Goal: Information Seeking & Learning: Find specific fact

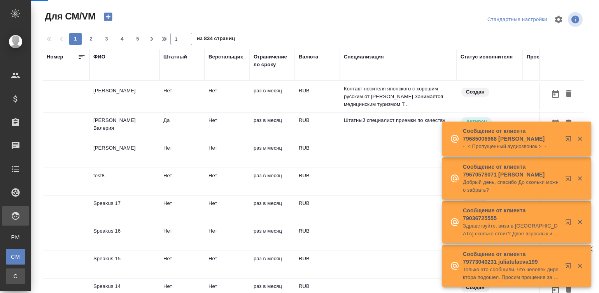
drag, startPoint x: 0, startPoint y: 0, endPoint x: 16, endPoint y: 269, distance: 269.4
click at [16, 269] on link "С Спецификации" at bounding box center [15, 276] width 19 height 16
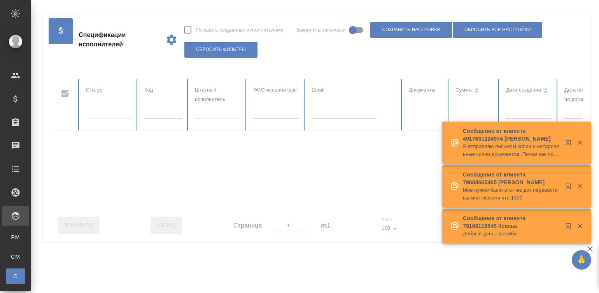
click at [325, 116] on input "text" at bounding box center [344, 113] width 65 height 11
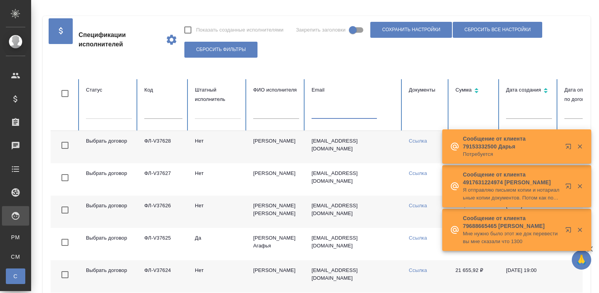
paste input "gunel_8399@mail.ru"
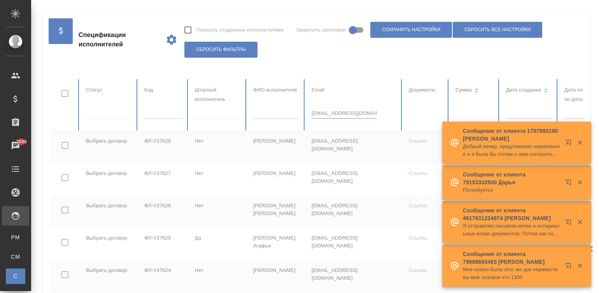
type input "gunel_8399@mail.ru"
click at [579, 142] on icon "button" at bounding box center [580, 142] width 4 height 4
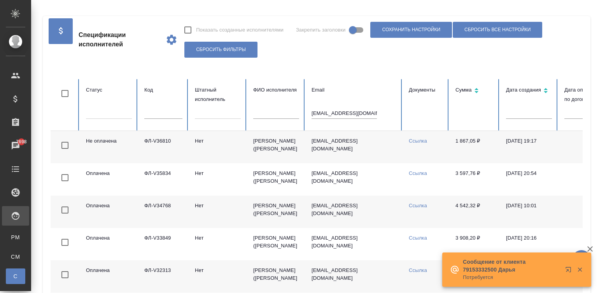
click at [580, 181] on td at bounding box center [587, 179] width 58 height 32
click at [382, 149] on td "gunel_8399@mail.ru" at bounding box center [354, 147] width 97 height 32
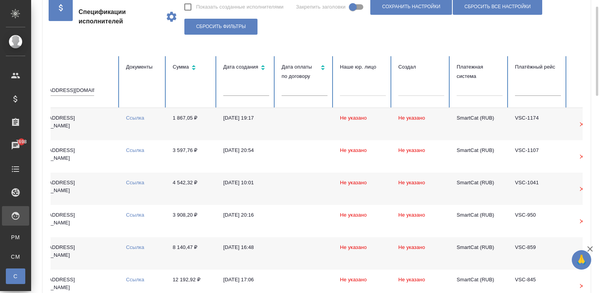
scroll to position [0, 301]
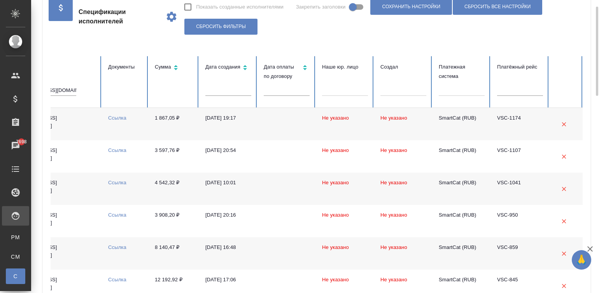
click at [265, 126] on td at bounding box center [287, 124] width 58 height 32
click at [288, 136] on td at bounding box center [287, 124] width 58 height 32
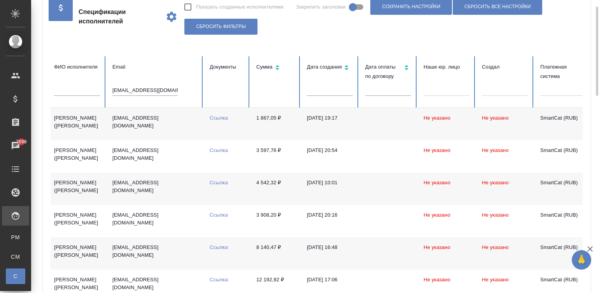
scroll to position [0, 106]
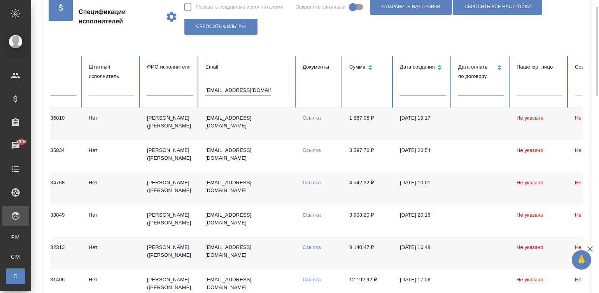
click at [242, 88] on input "gunel_8399@mail.ru" at bounding box center [237, 90] width 65 height 11
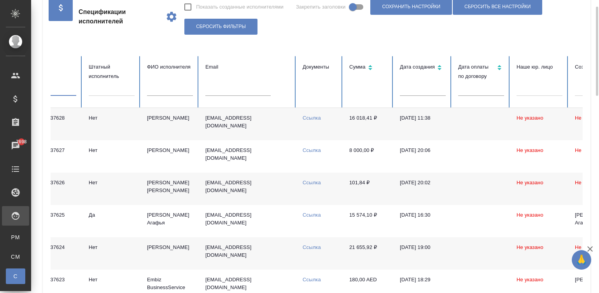
click at [52, 91] on input "text" at bounding box center [57, 90] width 38 height 11
paste input "ФЛ-V36987"
click at [124, 116] on td "Нет" at bounding box center [112, 124] width 58 height 32
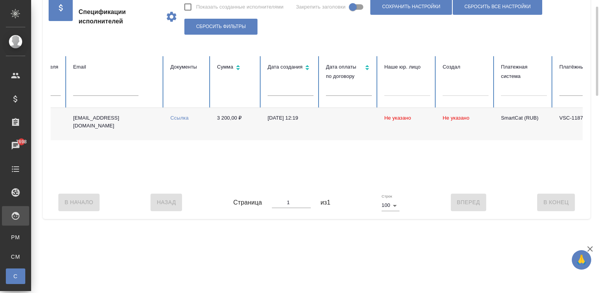
scroll to position [0, 301]
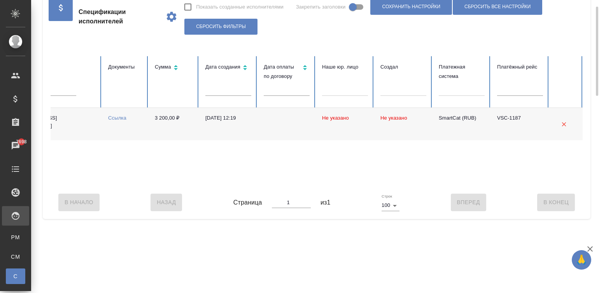
click at [269, 127] on td at bounding box center [287, 124] width 58 height 32
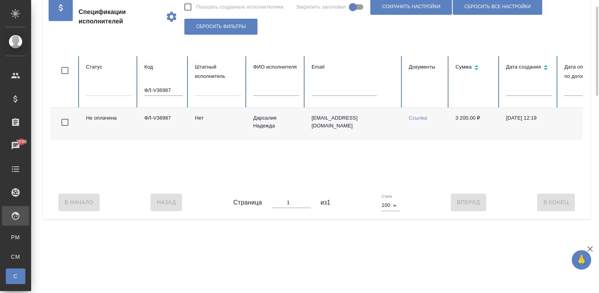
click at [164, 90] on input "ФЛ-V36987" at bounding box center [163, 90] width 38 height 11
paste input "jtrefz@yandex.ru"
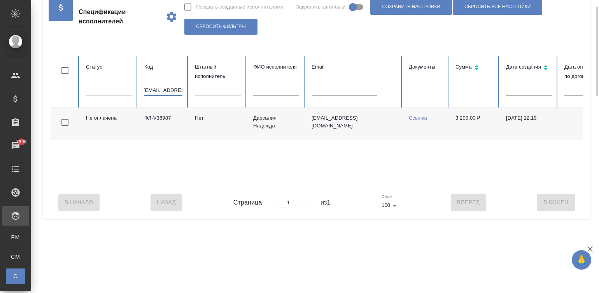
click at [164, 90] on input "jtrefz@yandex.ru" at bounding box center [163, 90] width 38 height 11
click at [164, 90] on table "Статус Код jtrefz@yandex.ru Штатный исполнитель ФИО исполнителя Email Документы…" at bounding box center [468, 121] width 834 height 130
type input "jtrefz@yandex.ru"
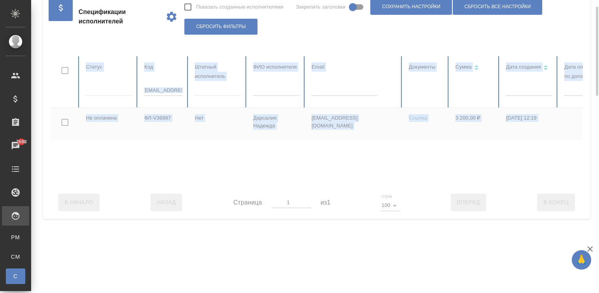
scroll to position [0, 0]
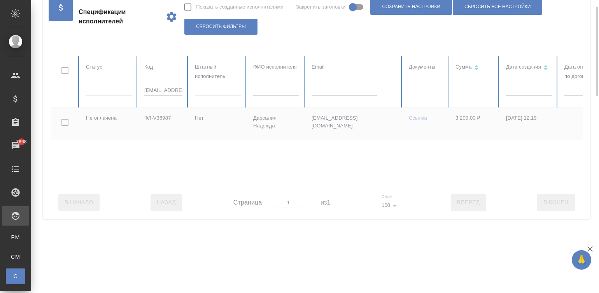
click at [164, 90] on div at bounding box center [468, 121] width 834 height 130
checkbox input "true"
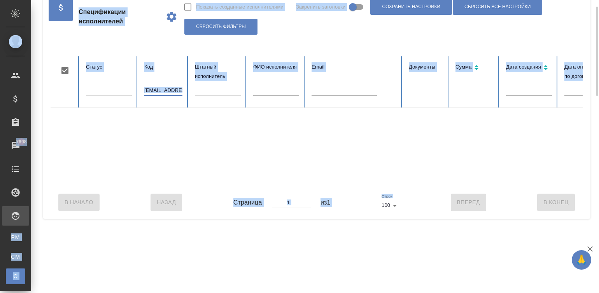
click at [164, 90] on input "jtrefz@yandex.ru" at bounding box center [163, 90] width 38 height 11
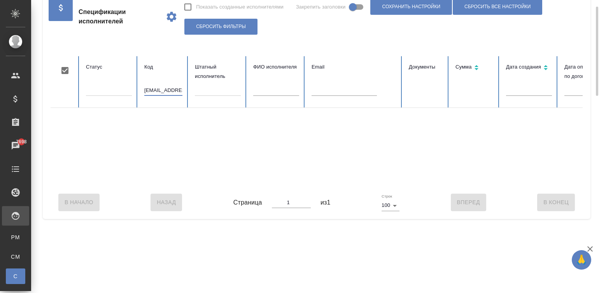
click at [164, 90] on input "jtrefz@yandex.ru" at bounding box center [163, 90] width 38 height 11
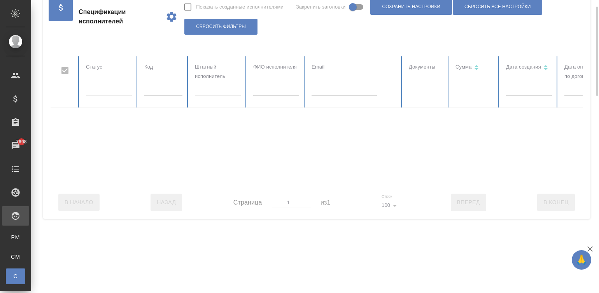
click at [358, 85] on div at bounding box center [468, 121] width 834 height 130
click at [335, 94] on input "text" at bounding box center [344, 90] width 65 height 11
checkbox input "false"
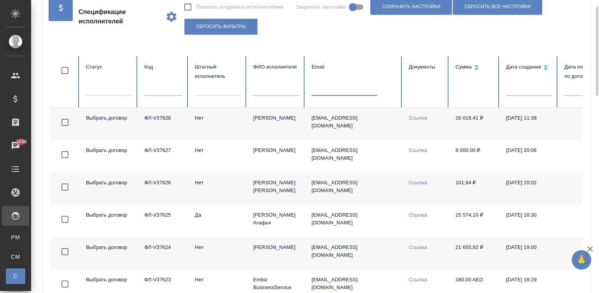
paste input "jtrefz@yandex.ru"
type input "jtrefz@yandex.ru"
click at [382, 191] on td "jtrefz@yandex.ru" at bounding box center [354, 188] width 97 height 32
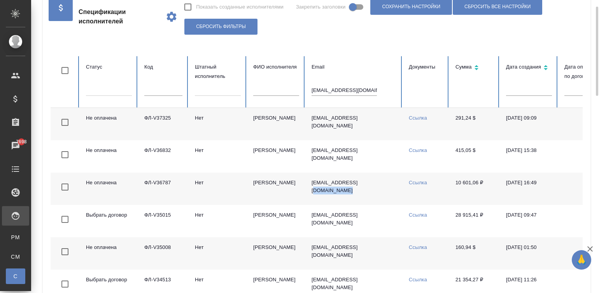
click at [382, 191] on td "jtrefz@yandex.ru" at bounding box center [354, 188] width 97 height 32
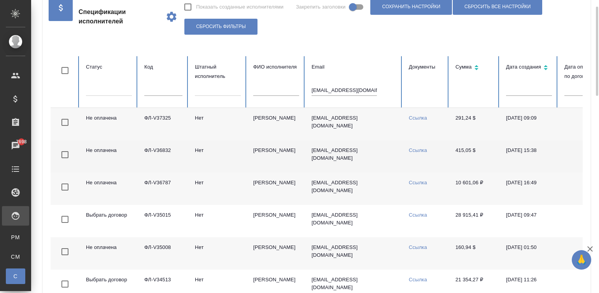
click at [309, 153] on td "jtrefz@yandex.ru" at bounding box center [354, 156] width 97 height 32
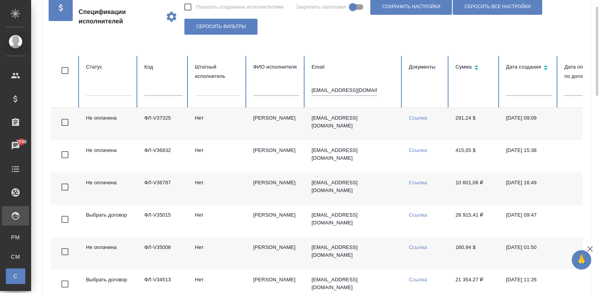
click at [337, 91] on input "jtrefz@yandex.ru" at bounding box center [344, 90] width 65 height 11
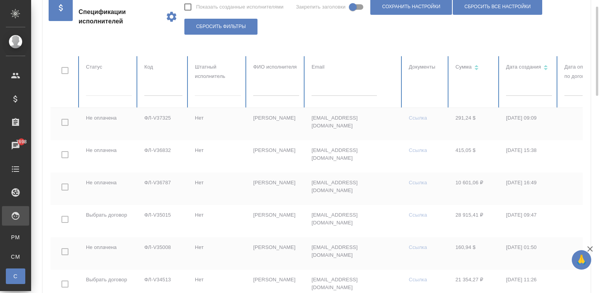
click at [160, 91] on input "text" at bounding box center [163, 90] width 38 height 11
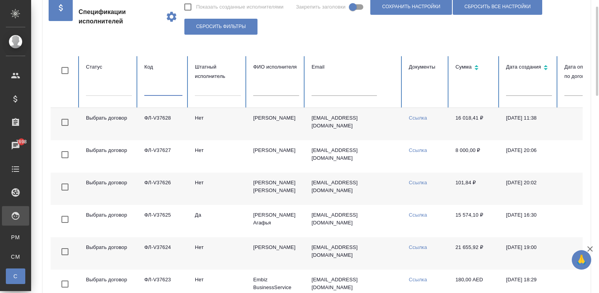
click at [160, 91] on input "text" at bounding box center [163, 90] width 38 height 11
paste input "ФЛ-V36516"
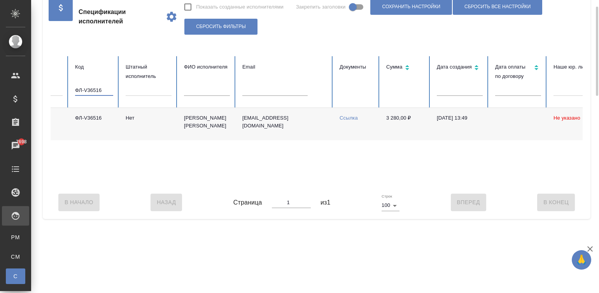
scroll to position [0, 6]
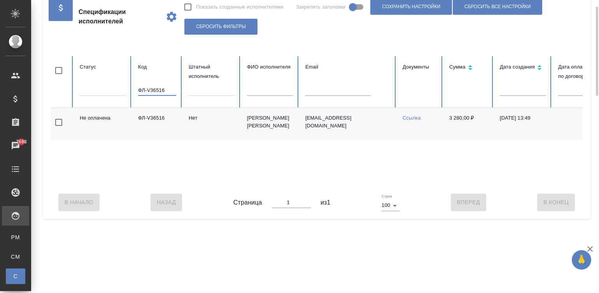
type input "ФЛ-V36516"
click at [393, 121] on td "ksuschannna@yandex.ru" at bounding box center [347, 124] width 97 height 32
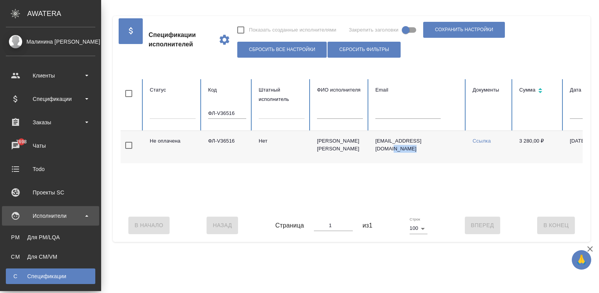
scroll to position [0, 0]
click at [16, 248] on ul "PM Для PM/LQA CM Для CM/VM С Спецификации П Платёжные рейсы" at bounding box center [50, 264] width 101 height 78
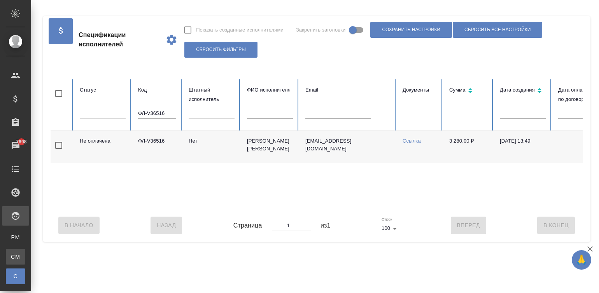
click at [12, 253] on div "Для CM/VM" at bounding box center [6, 257] width 12 height 8
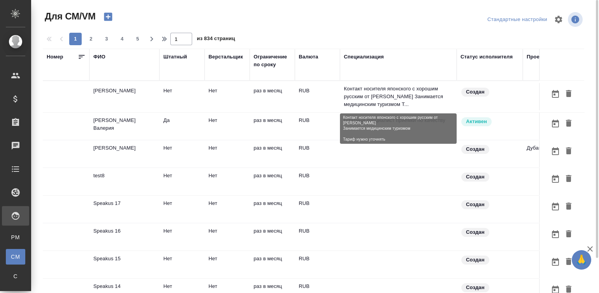
click at [365, 100] on p "Контакт носителя японского с хорошим русским от Ибрахим Инги Занимается медицин…" at bounding box center [398, 96] width 109 height 23
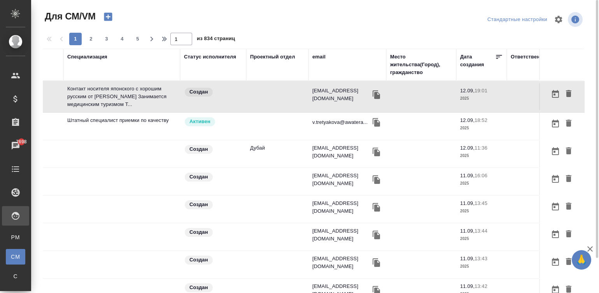
scroll to position [0, 292]
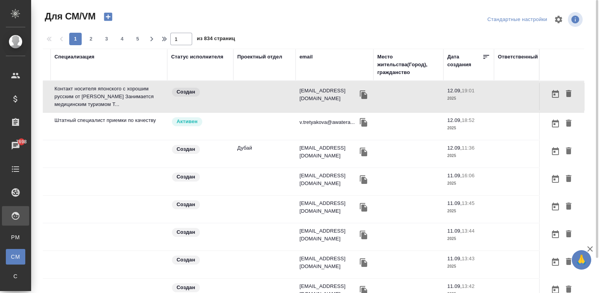
click at [300, 54] on div "email" at bounding box center [306, 57] width 13 height 8
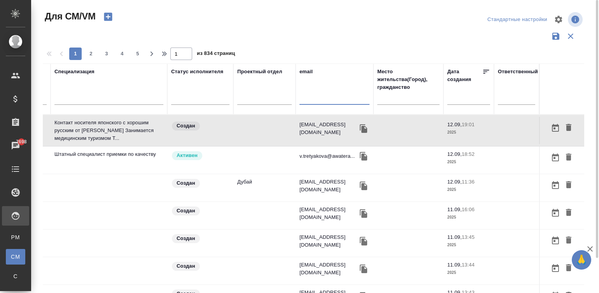
click at [317, 97] on input "text" at bounding box center [335, 100] width 70 height 10
paste input "alexander.uvarov001@gmail.com"
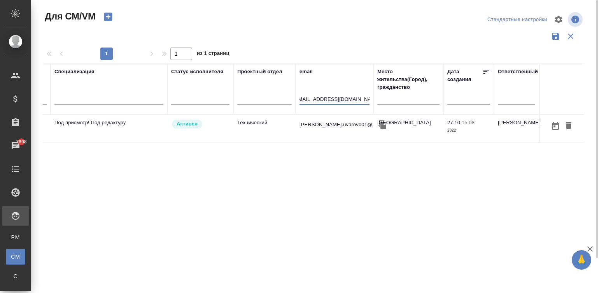
scroll to position [0, 0]
click at [232, 134] on td "Активен" at bounding box center [200, 128] width 66 height 27
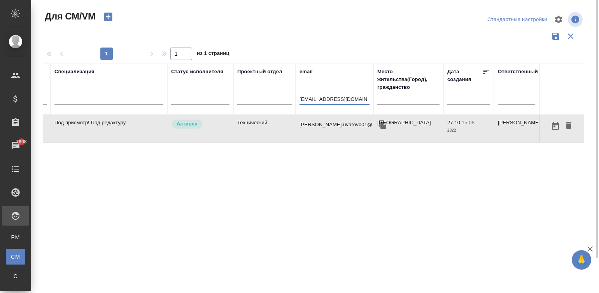
click at [350, 98] on input "alexander.uvarov001@gmail.com" at bounding box center [335, 100] width 70 height 10
paste input "ИП Семихватский Роман Борисович"
type input "ИП Семихватский Роман Борисович"
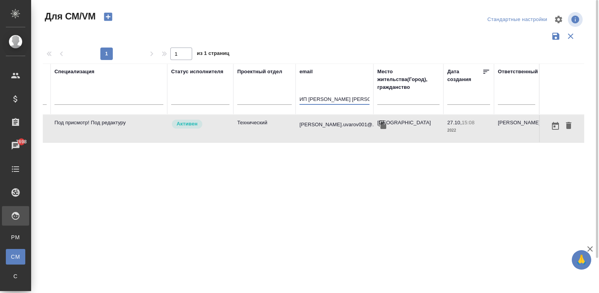
scroll to position [0, 16]
click at [350, 98] on input "ИП Семихватский Роман Борисович" at bounding box center [335, 100] width 70 height 10
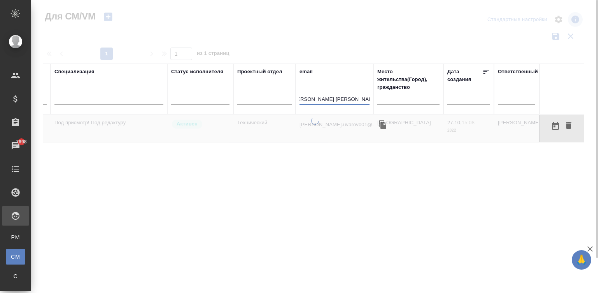
click at [350, 98] on input "ИП Семихватский Роман Борисович" at bounding box center [335, 100] width 70 height 10
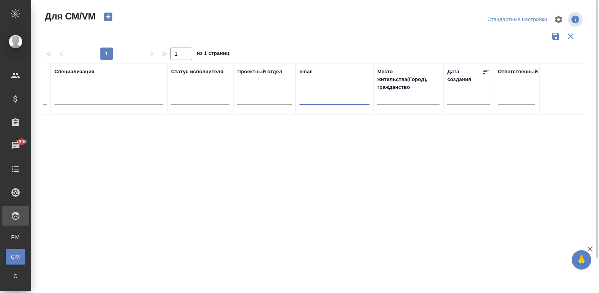
scroll to position [0, 0]
click at [173, 134] on div at bounding box center [315, 205] width 568 height 176
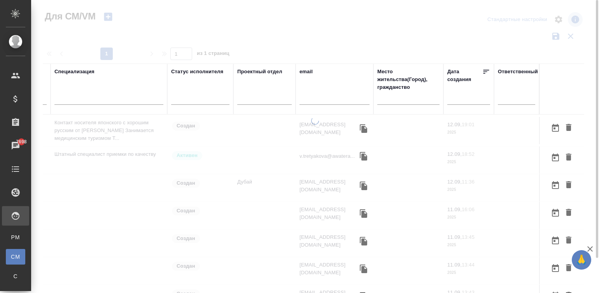
click at [204, 126] on div "Создан" at bounding box center [200, 126] width 58 height 11
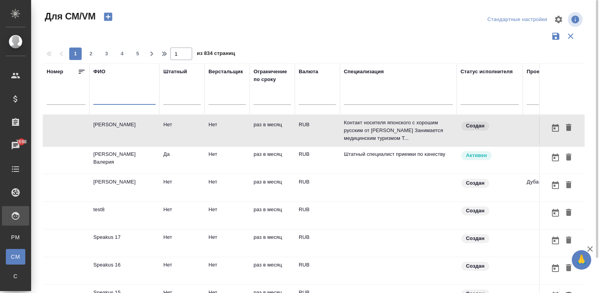
click at [123, 97] on input "text" at bounding box center [124, 100] width 62 height 10
paste input "ИП Семихватский Роман Борисович"
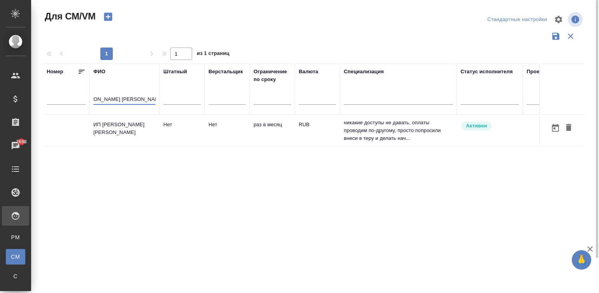
type input "ИП Семихватский Роман Борисович"
click at [218, 128] on td "Нет" at bounding box center [227, 130] width 45 height 27
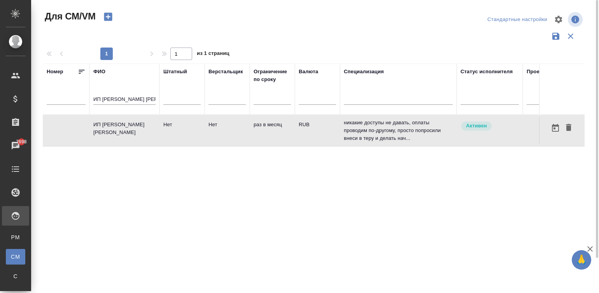
click at [218, 128] on td "Нет" at bounding box center [227, 130] width 45 height 27
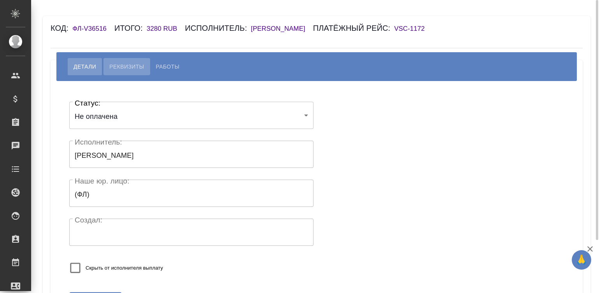
click at [121, 66] on span "Реквизиты" at bounding box center [126, 66] width 35 height 9
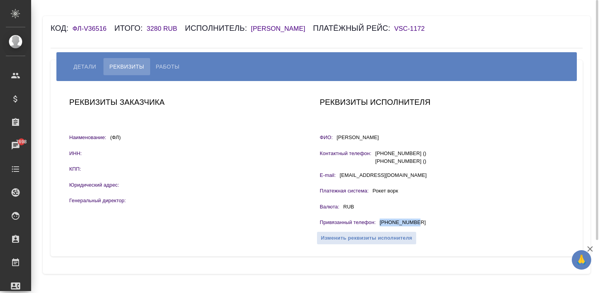
drag, startPoint x: 424, startPoint y: 224, endPoint x: 380, endPoint y: 222, distance: 44.4
click at [380, 222] on div "Привязанный телефон : [PHONE_NUMBER]" at bounding box center [442, 223] width 244 height 10
copy p "[PHONE_NUMBER]"
drag, startPoint x: 160, startPoint y: 26, endPoint x: 143, endPoint y: 29, distance: 17.9
click at [143, 29] on div "Код: ФЛ-V36516 Итого: 3280 RUB Исполнитель: Богданова Ксения Витальевна Платёжн…" at bounding box center [273, 28] width 444 height 12
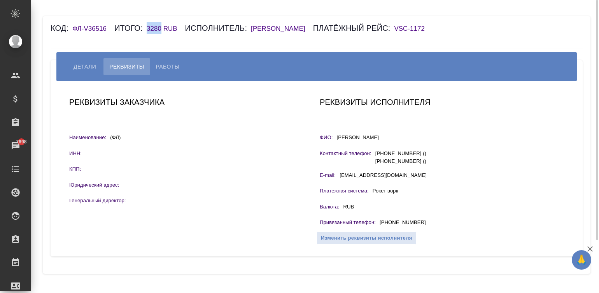
copy h6 "3280"
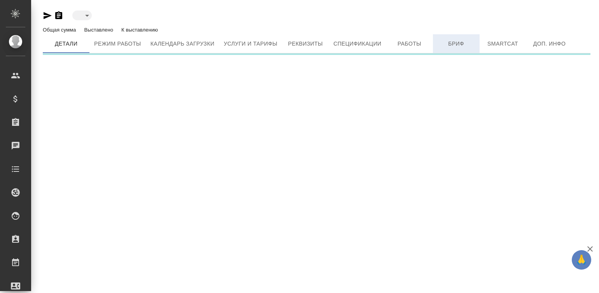
type input "active"
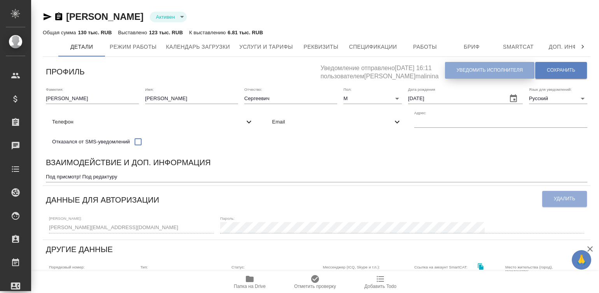
click at [455, 77] on button "Уведомить исполнителя" at bounding box center [490, 70] width 90 height 17
type textarea "Добрый день, Александр! Ознакомиться с подробной информацией по выполненным раб…"
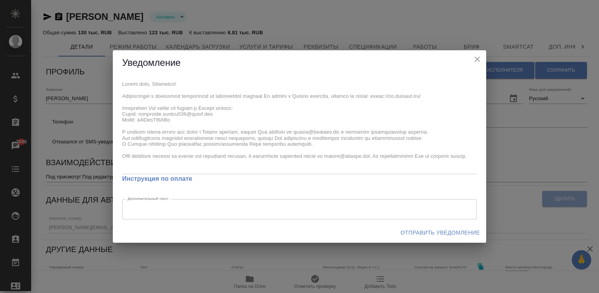
click at [111, 78] on div "Уведомление x Инструкция по оплате Дополнительный текст x Дополнительный текст …" at bounding box center [299, 146] width 599 height 293
click at [420, 232] on span "Отправить уведомление" at bounding box center [440, 233] width 79 height 10
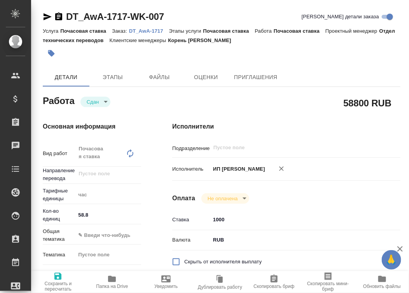
type textarea "x"
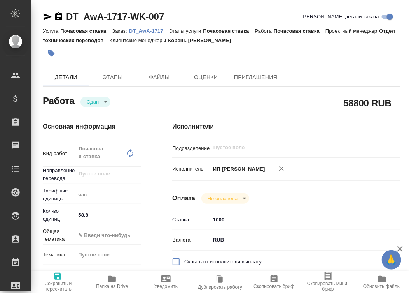
type textarea "x"
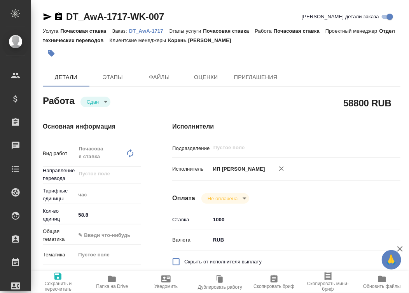
type textarea "x"
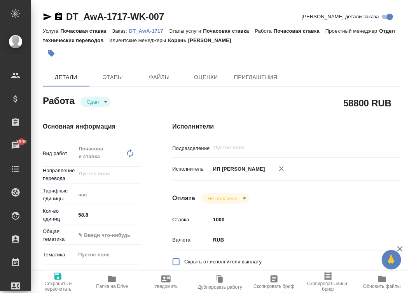
type textarea "x"
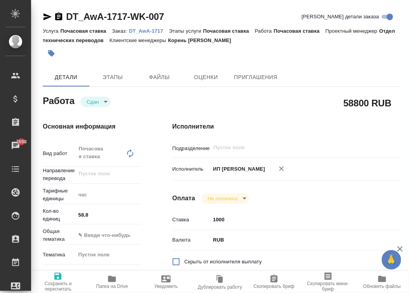
click at [244, 166] on p "ИП [PERSON_NAME]" at bounding box center [238, 169] width 55 height 8
click at [288, 116] on div "Исполнители Подразделение ​ Исполнитель ИП Семихватский Роман Борисович Оплата …" at bounding box center [287, 280] width 260 height 348
type textarea "x"
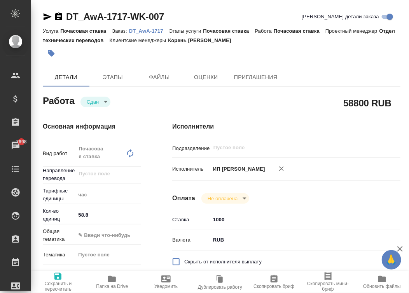
type textarea "x"
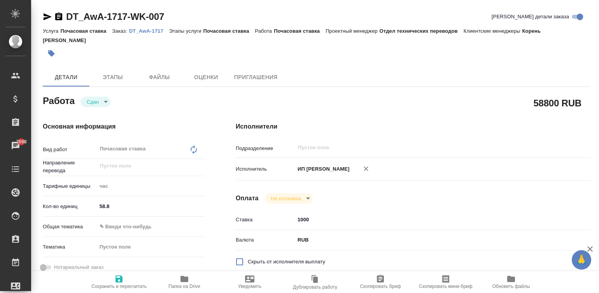
type textarea "x"
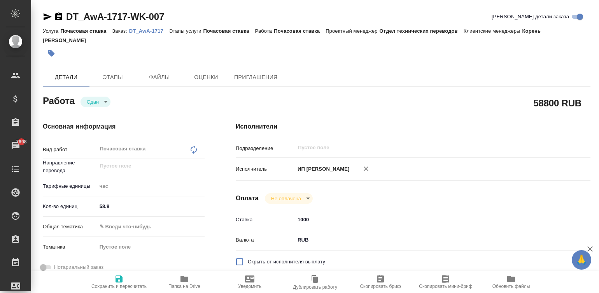
drag, startPoint x: 389, startPoint y: 158, endPoint x: 297, endPoint y: 156, distance: 92.6
click at [297, 165] on p "ИП [PERSON_NAME]" at bounding box center [322, 169] width 55 height 8
copy p "ИП [PERSON_NAME]"
type textarea "x"
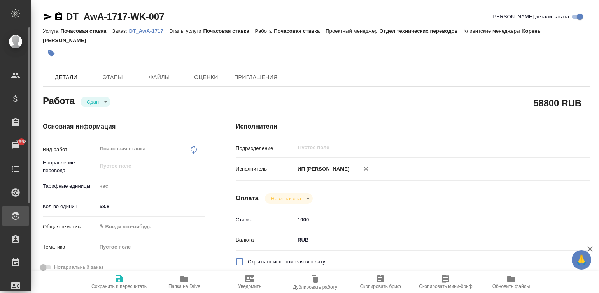
type textarea "x"
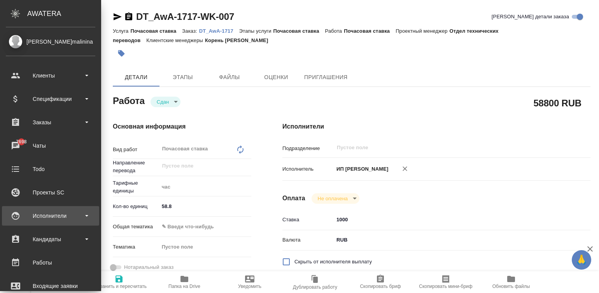
click at [12, 219] on div "Исполнители" at bounding box center [51, 216] width 90 height 12
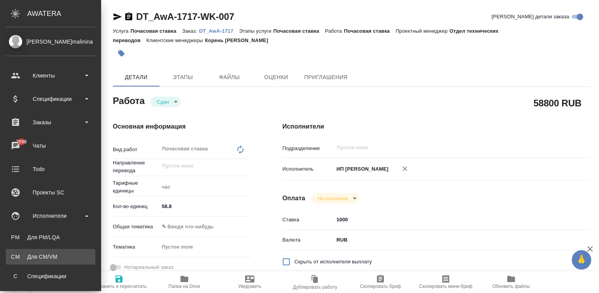
type textarea "x"
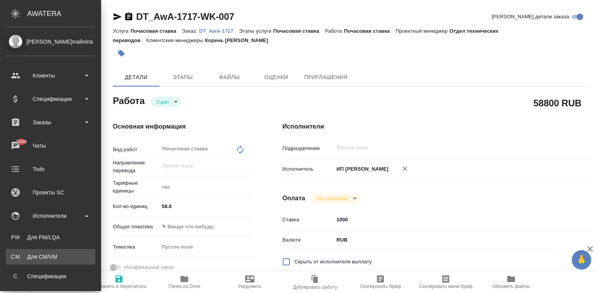
click at [56, 249] on li "CM Для CM/VM" at bounding box center [50, 257] width 101 height 16
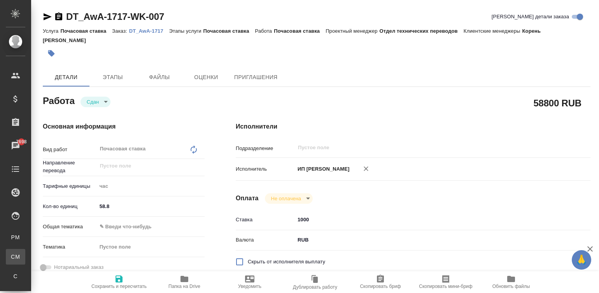
type textarea "x"
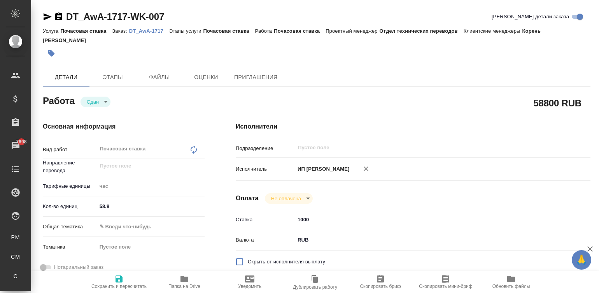
type textarea "x"
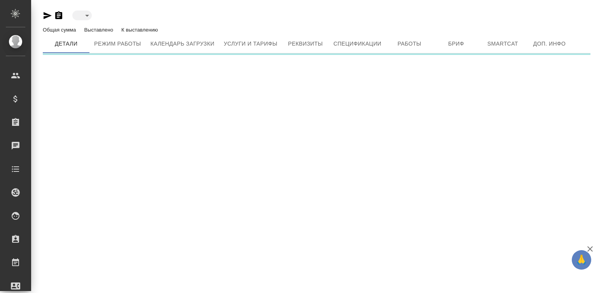
type input "active"
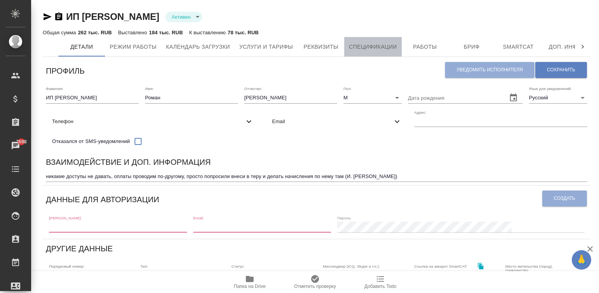
click at [377, 49] on span "Спецификации" at bounding box center [373, 47] width 48 height 10
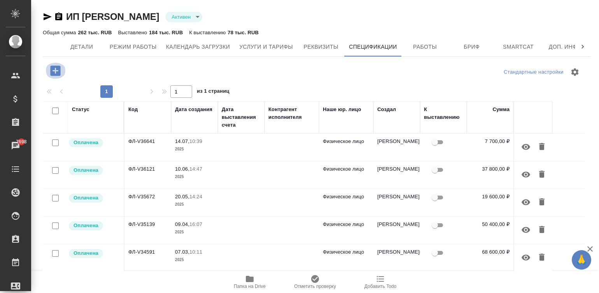
click at [53, 72] on icon "button" at bounding box center [55, 70] width 10 height 10
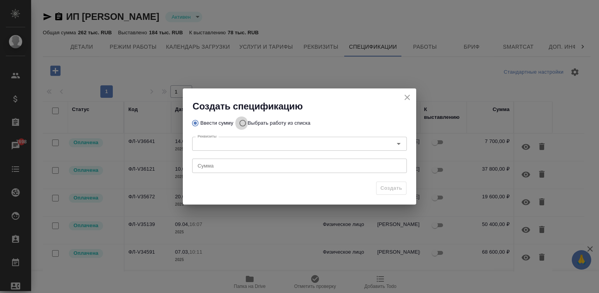
click at [244, 121] on input "Выбрать работу из списка" at bounding box center [241, 123] width 12 height 15
radio input "true"
radio input "false"
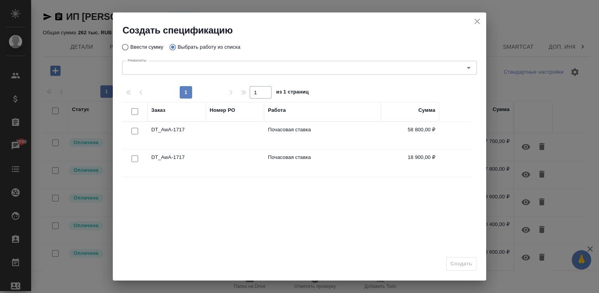
click at [130, 111] on div at bounding box center [132, 111] width 13 height 11
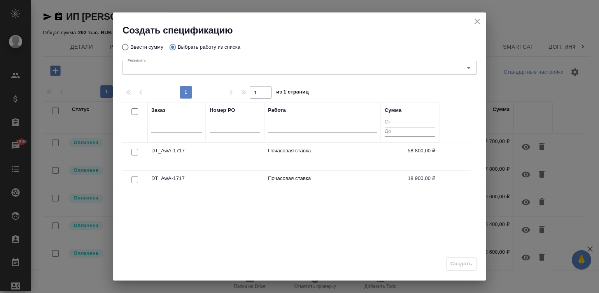
click at [130, 110] on div at bounding box center [132, 111] width 13 height 11
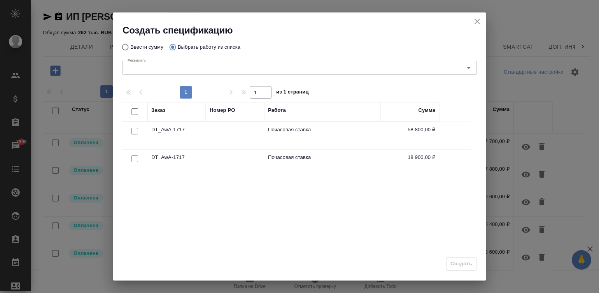
click at [130, 126] on div at bounding box center [135, 131] width 18 height 11
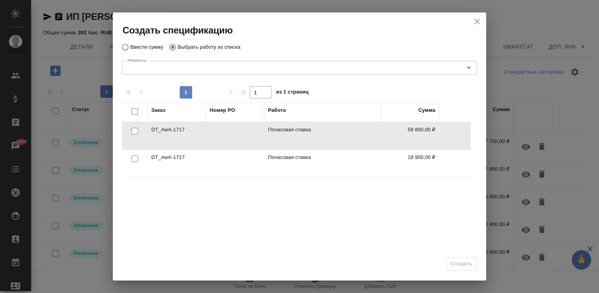
click at [131, 129] on div at bounding box center [135, 131] width 18 height 11
click at [132, 132] on input "checkbox" at bounding box center [135, 131] width 7 height 7
checkbox input "true"
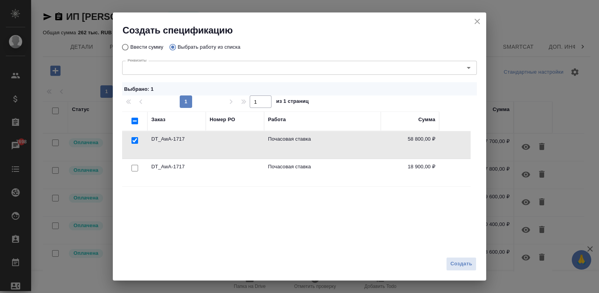
click at [132, 132] on td at bounding box center [134, 144] width 25 height 27
click at [462, 261] on span "Создать" at bounding box center [462, 263] width 22 height 9
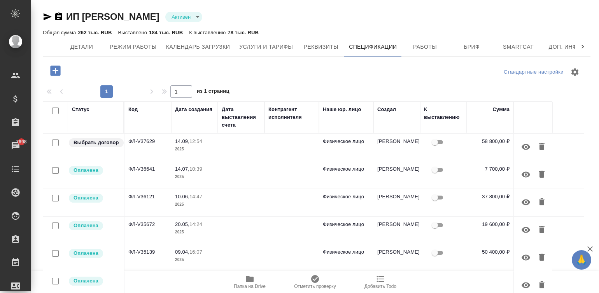
click at [276, 151] on td at bounding box center [292, 146] width 54 height 27
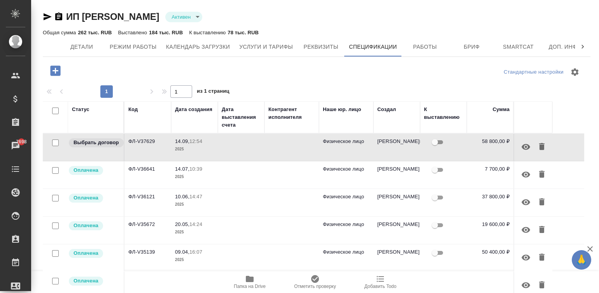
click at [276, 151] on td at bounding box center [292, 146] width 54 height 27
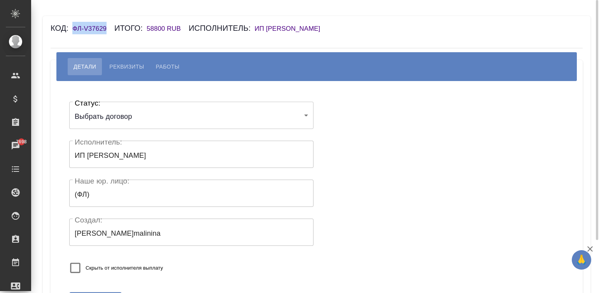
drag, startPoint x: 111, startPoint y: 31, endPoint x: 70, endPoint y: 28, distance: 40.6
click at [70, 28] on div "Код: ФЛ-V37629 Итого: 58800 RUB Исполнитель: ИП [PERSON_NAME]" at bounding box center [273, 28] width 444 height 12
copy h6 "ФЛ-V37629"
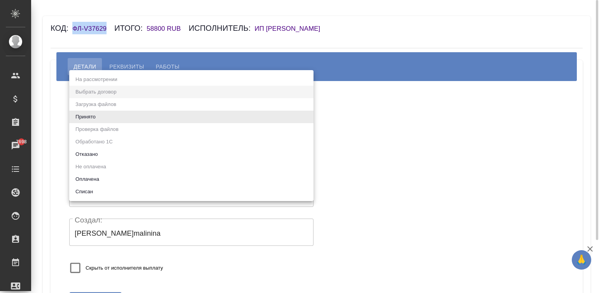
click at [135, 119] on body "🙏 .cls-1 fill:#fff; AWATERA [PERSON_NAME][PERSON_NAME] Спецификации Заказы 7698…" at bounding box center [299, 146] width 599 height 293
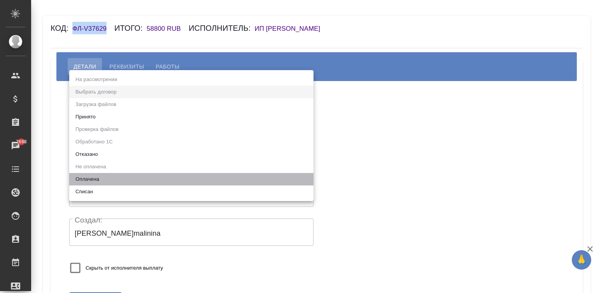
click at [89, 182] on li "Оплачена" at bounding box center [191, 179] width 244 height 12
type input "payed"
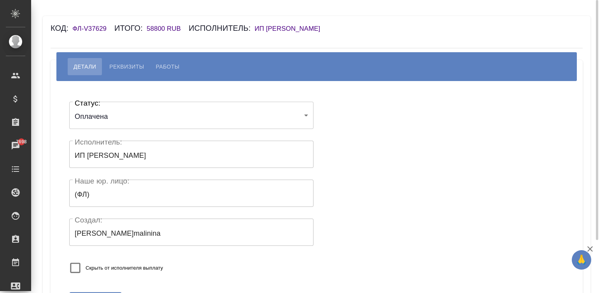
click at [357, 154] on div "Статус: Оплачена payed Статус: Исполнитель: ИП Семихватский Роман Борисович Исп…" at bounding box center [316, 190] width 501 height 194
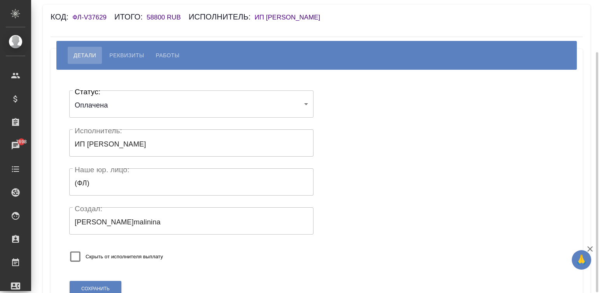
scroll to position [65, 0]
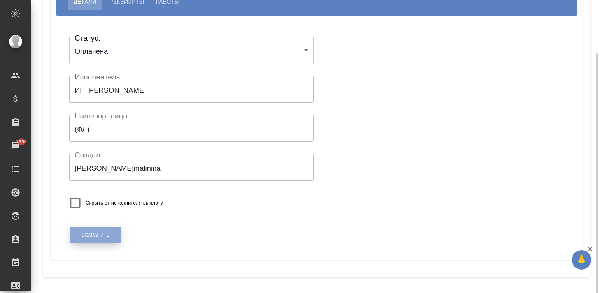
click at [93, 231] on button "Сохранить" at bounding box center [96, 235] width 52 height 16
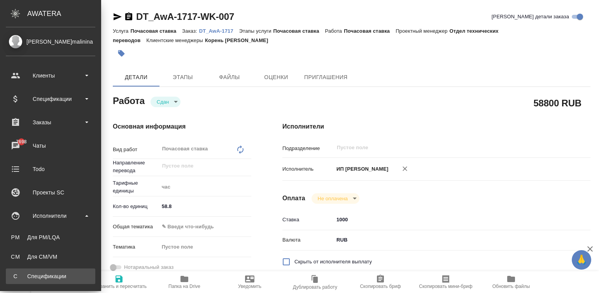
drag, startPoint x: 0, startPoint y: 0, endPoint x: 15, endPoint y: 269, distance: 269.0
click at [15, 269] on link "С Спецификации" at bounding box center [51, 276] width 90 height 16
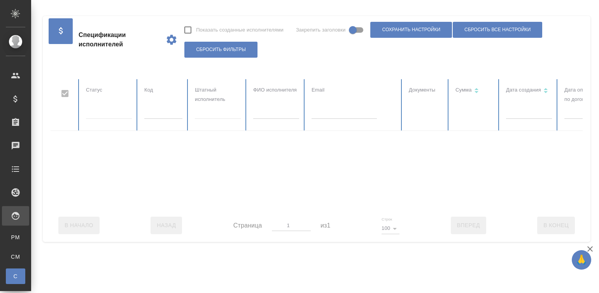
checkbox input "false"
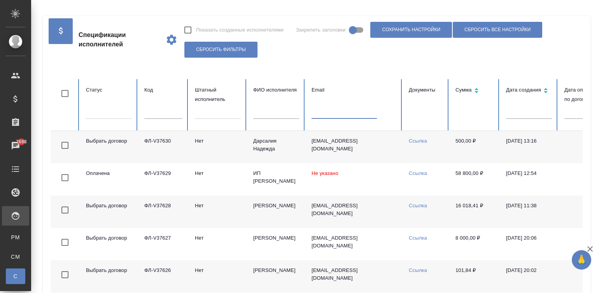
click at [339, 110] on input "text" at bounding box center [344, 113] width 65 height 11
click at [152, 113] on input "text" at bounding box center [163, 113] width 38 height 11
paste input "ФЛ-V37168"
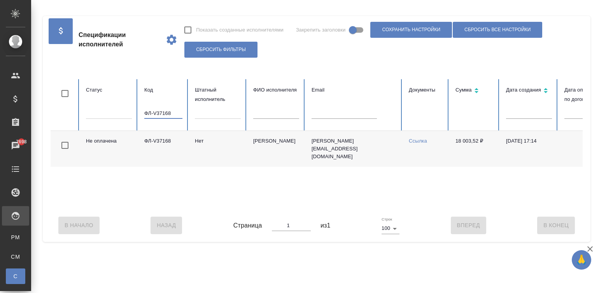
scroll to position [0, 301]
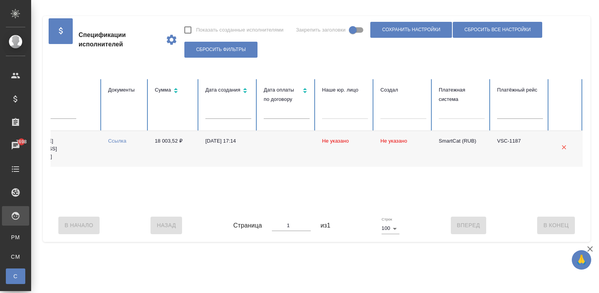
type input "ФЛ-V37168"
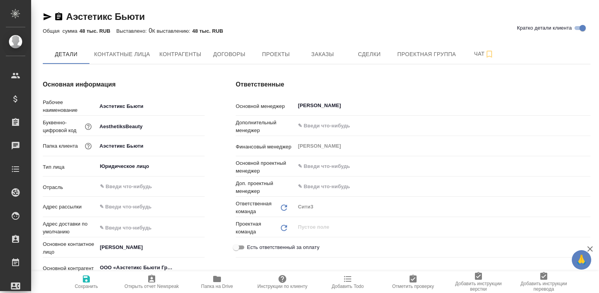
type input "(МБ) ООО "Монблан""
type textarea "x"
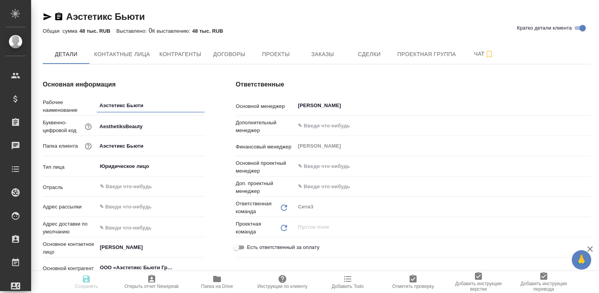
type textarea "x"
click at [222, 54] on span "Договоры" at bounding box center [229, 54] width 37 height 10
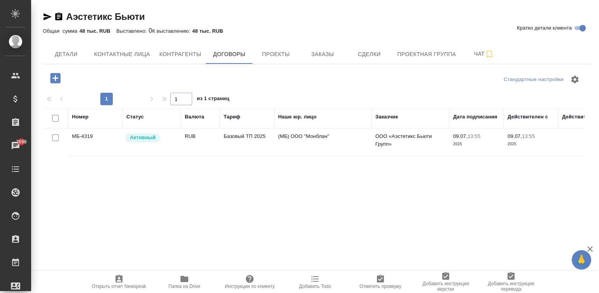
click at [250, 148] on td "Базовый ТП 2025" at bounding box center [247, 141] width 54 height 27
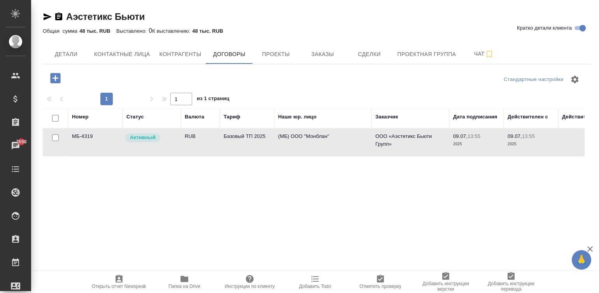
click at [250, 148] on td "Базовый ТП 2025" at bounding box center [247, 141] width 54 height 27
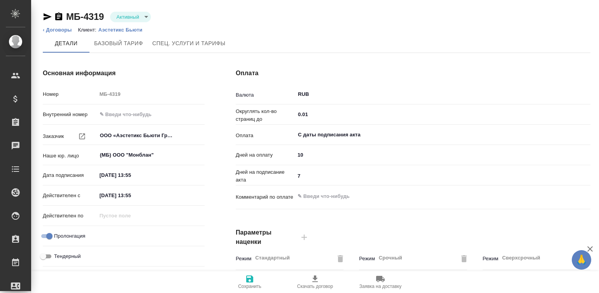
type input "Базовый ТП 2025"
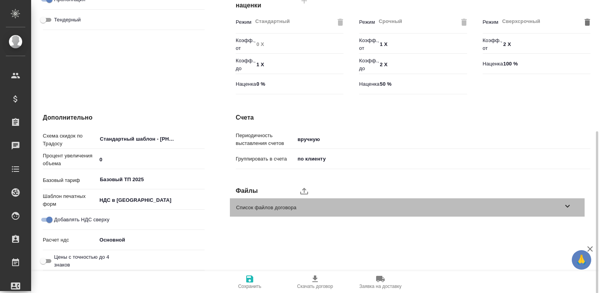
click at [568, 208] on icon at bounding box center [567, 205] width 9 height 9
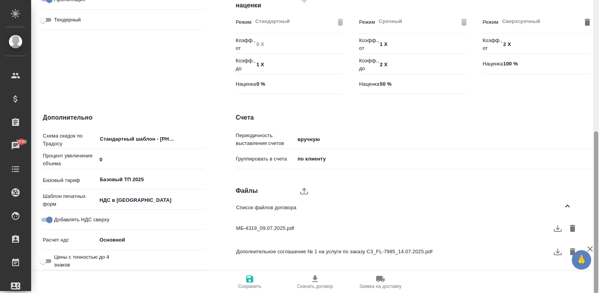
drag, startPoint x: 595, startPoint y: 154, endPoint x: 595, endPoint y: 185, distance: 31.1
click at [597, 188] on div at bounding box center [596, 212] width 4 height 162
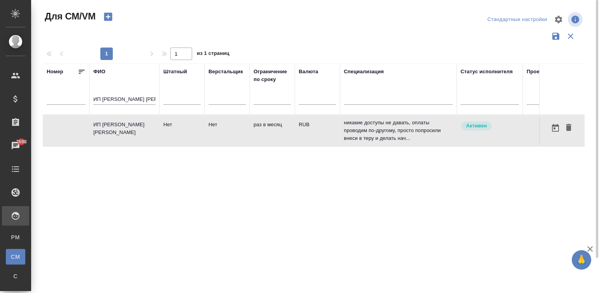
click at [109, 94] on div "ИП [PERSON_NAME] [PERSON_NAME]" at bounding box center [124, 100] width 62 height 19
click at [109, 94] on div "ИП Семихватский Роман Борисович" at bounding box center [124, 100] width 62 height 19
click at [126, 98] on input "ИП Семихватский Роман Борисович" at bounding box center [124, 100] width 62 height 10
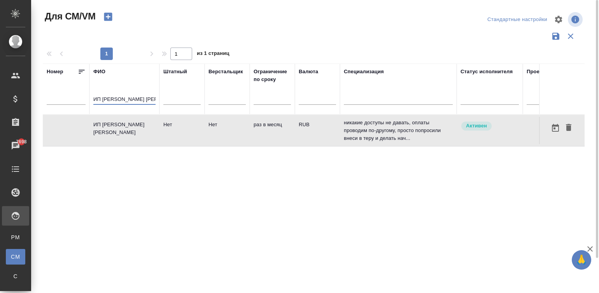
click at [126, 98] on input "ИП Семихватский Роман Борисович" at bounding box center [124, 100] width 62 height 10
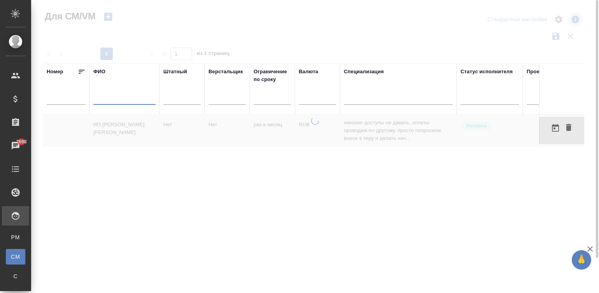
click at [339, 189] on div at bounding box center [315, 205] width 568 height 176
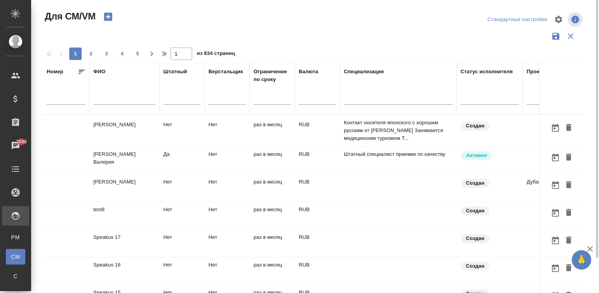
scroll to position [0, 175]
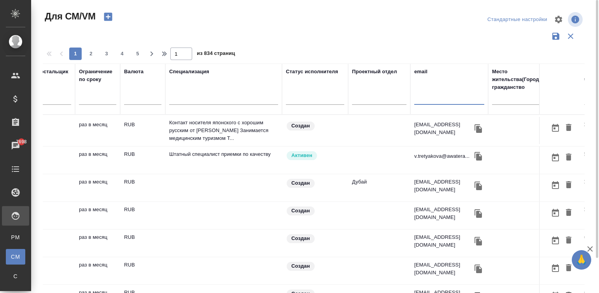
click at [433, 100] on input "text" at bounding box center [449, 100] width 70 height 10
paste input "[EMAIL_ADDRESS][DOMAIN_NAME]"
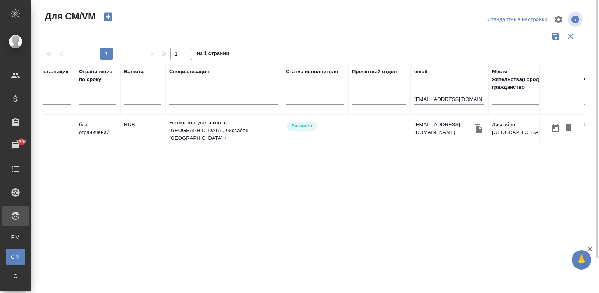
click at [386, 123] on td at bounding box center [379, 130] width 62 height 27
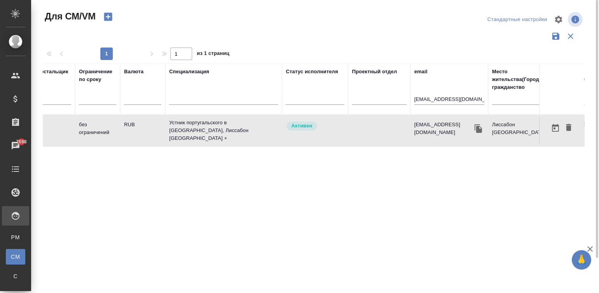
click at [386, 123] on td at bounding box center [379, 130] width 62 height 27
click at [429, 100] on input "4vikentiy@gmail.com" at bounding box center [449, 100] width 70 height 10
paste input "ainatmurtazova@mail.ru"
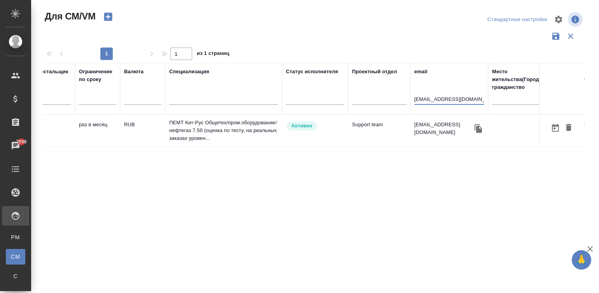
type input "ainatmurtazova@mail.ru"
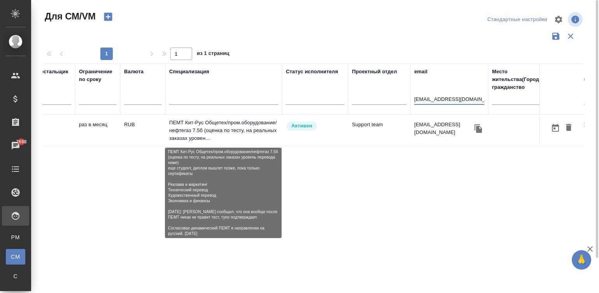
click at [227, 130] on p "ПЕМТ Кит-Рус Общетех/пром.оборудование/нефтегаз 7.5б (оценка по тесту, на реаль…" at bounding box center [223, 130] width 109 height 23
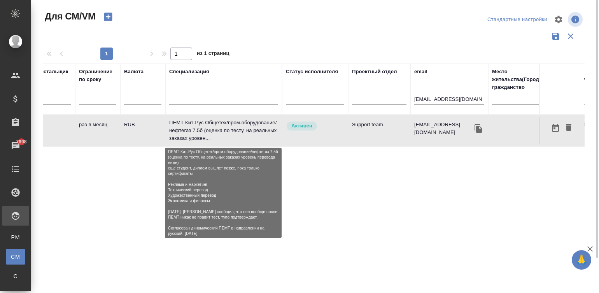
click at [227, 130] on p "ПЕМТ Кит-Рус Общетех/пром.оборудование/нефтегаз 7.5б (оценка по тесту, на реаль…" at bounding box center [223, 130] width 109 height 23
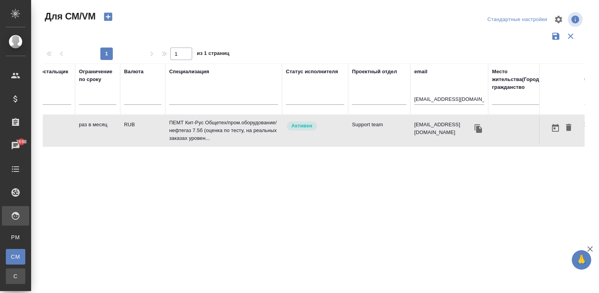
click at [12, 276] on div "Спецификации" at bounding box center [6, 276] width 12 height 8
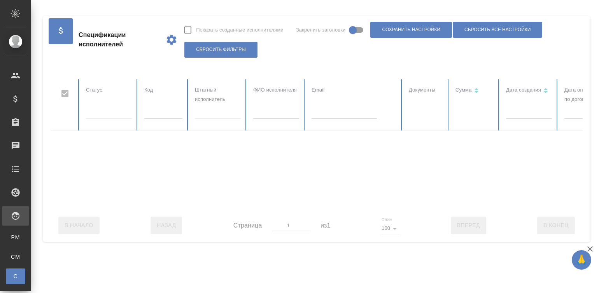
click at [156, 114] on div at bounding box center [468, 144] width 834 height 130
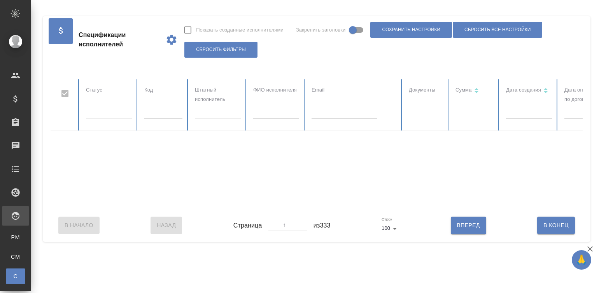
checkbox input "false"
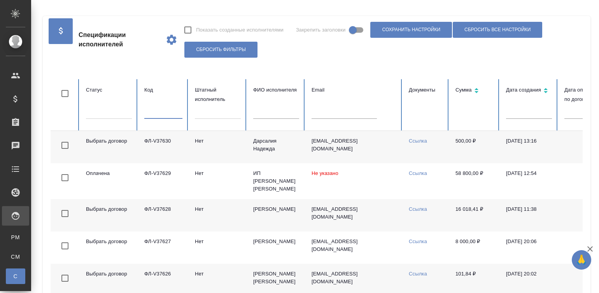
click at [158, 114] on input "text" at bounding box center [163, 113] width 38 height 11
paste input "ФЛ-V36438"
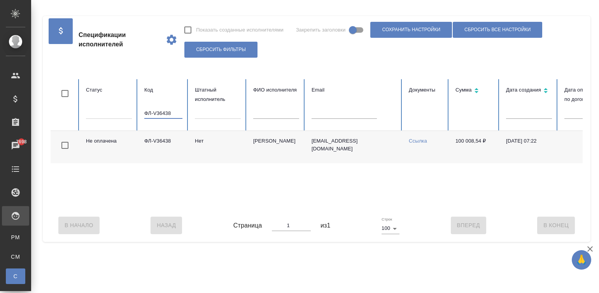
scroll to position [0, 301]
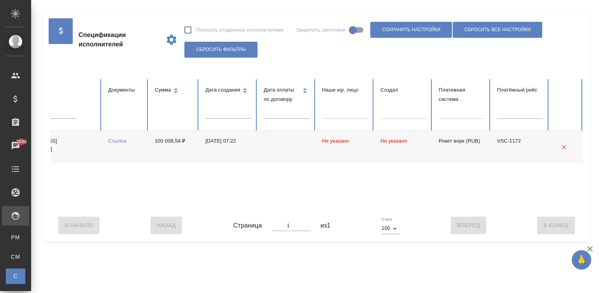
type input "ФЛ-V36438"
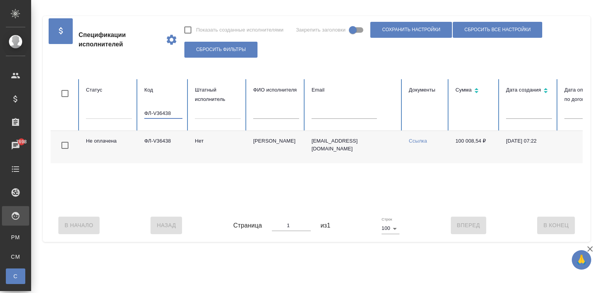
click at [165, 116] on input "ФЛ-V36438" at bounding box center [163, 113] width 38 height 11
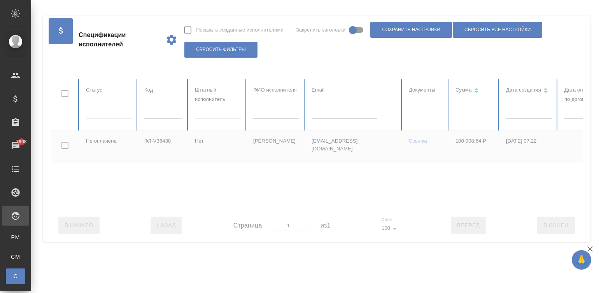
click at [339, 114] on div at bounding box center [468, 144] width 834 height 130
click at [339, 114] on input "text" at bounding box center [344, 113] width 65 height 11
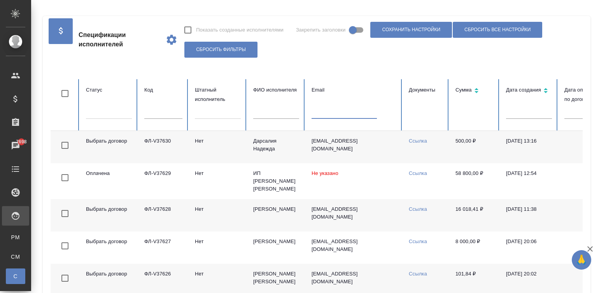
drag, startPoint x: 334, startPoint y: 106, endPoint x: 339, endPoint y: 114, distance: 9.3
click at [339, 114] on input "text" at bounding box center [344, 113] width 65 height 11
paste input "alex.vagapov@gmail.com"
type input "alex.vagapov@gmail.com"
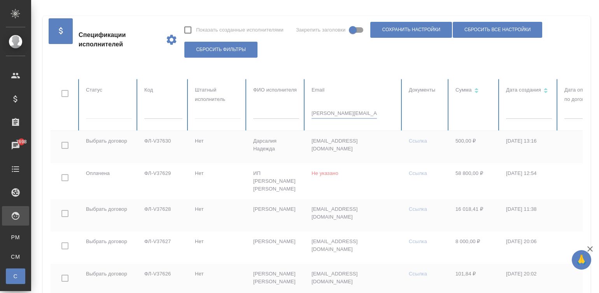
checkbox input "true"
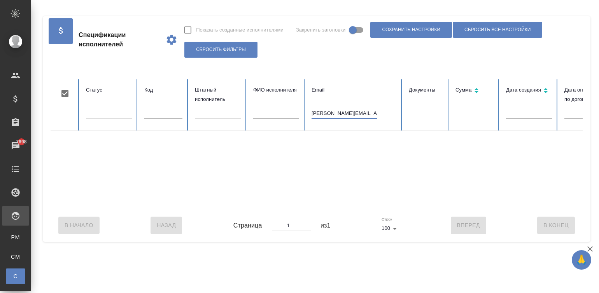
scroll to position [0, 301]
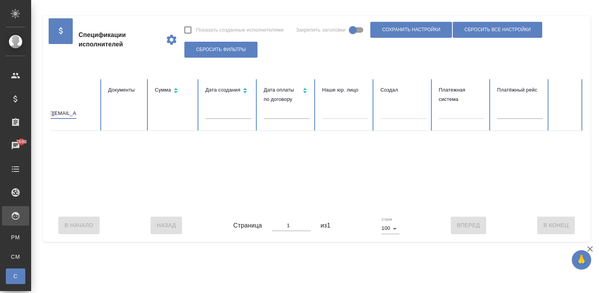
type input "alex.vagapov@gmail.com"
click at [113, 222] on div "В Начало Назад Страница 1 из 1 Строк 100 100 Вперед В Конец" at bounding box center [317, 225] width 532 height 33
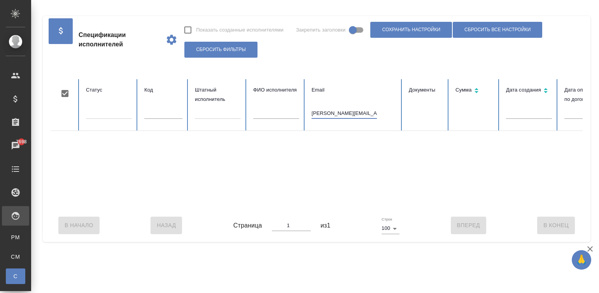
click at [330, 112] on input "alex.vagapov@gmail.com" at bounding box center [344, 113] width 65 height 11
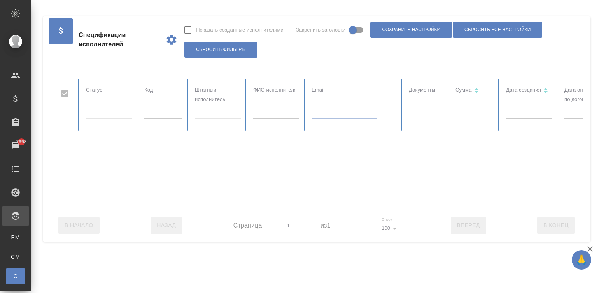
click at [264, 104] on div at bounding box center [468, 144] width 834 height 130
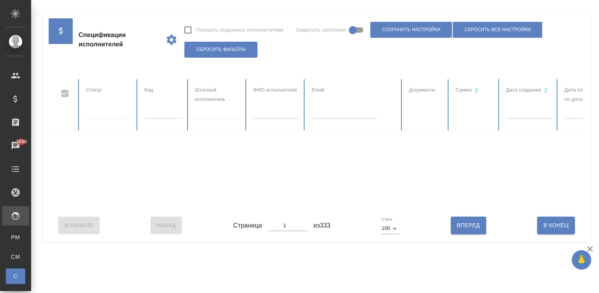
click at [269, 110] on input "text" at bounding box center [276, 113] width 46 height 11
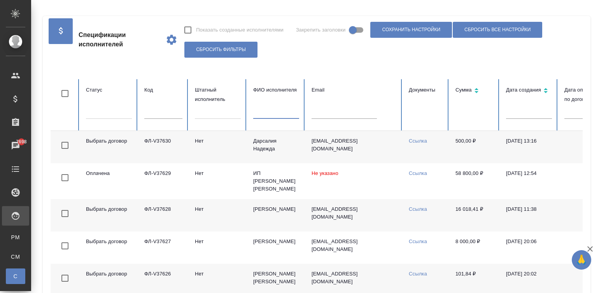
checkbox input "false"
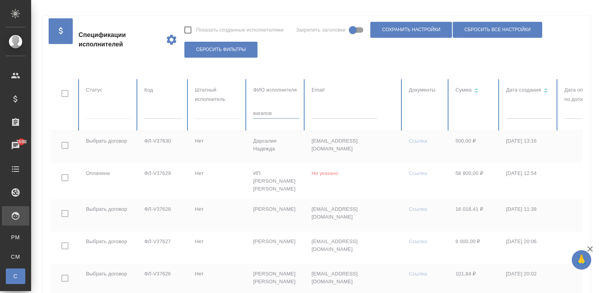
type input "вагапов"
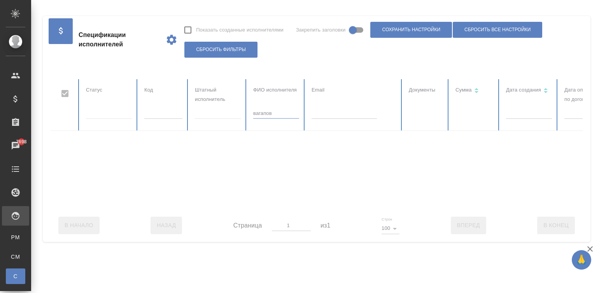
checkbox input "false"
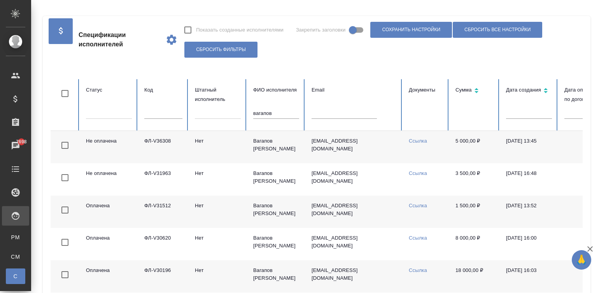
click at [311, 153] on td "a.vagapov@gmail.com" at bounding box center [354, 147] width 97 height 32
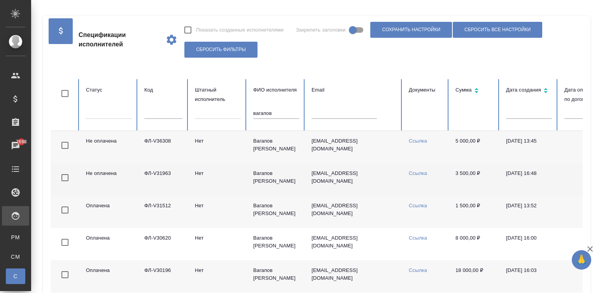
click at [214, 178] on td "Нет" at bounding box center [218, 179] width 58 height 32
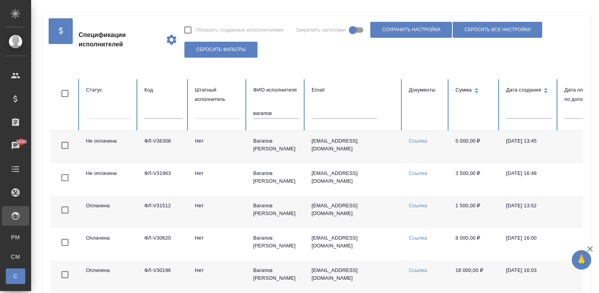
click at [224, 148] on td "Нет" at bounding box center [218, 147] width 58 height 32
click at [279, 113] on input "вагапов" at bounding box center [276, 113] width 46 height 11
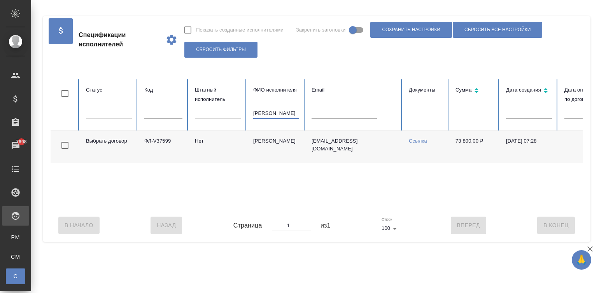
type input "мединцева"
click at [209, 153] on td "Нет" at bounding box center [218, 147] width 58 height 32
click at [270, 112] on input "мединцева" at bounding box center [276, 113] width 46 height 11
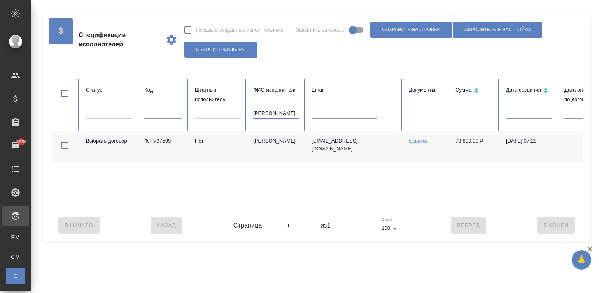
click at [270, 112] on input "мединцева" at bounding box center [276, 113] width 46 height 11
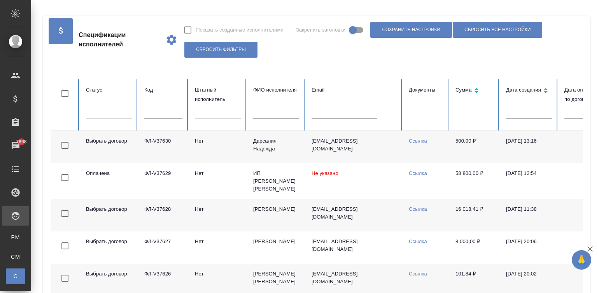
scroll to position [0, 301]
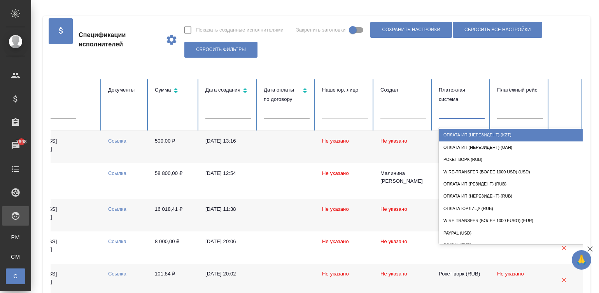
click at [452, 113] on div at bounding box center [462, 110] width 46 height 11
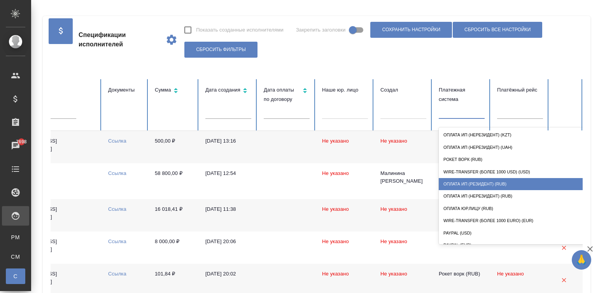
click at [462, 181] on div "Оплата ИП (резидент) (RUB)" at bounding box center [517, 184] width 156 height 12
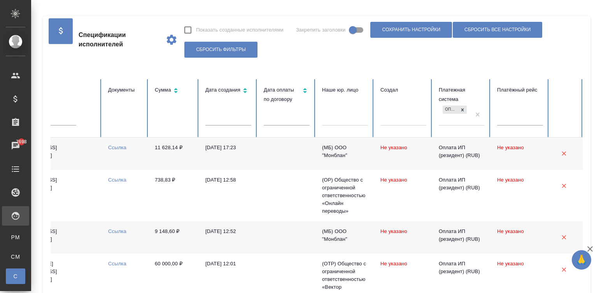
click at [258, 158] on td at bounding box center [287, 153] width 58 height 32
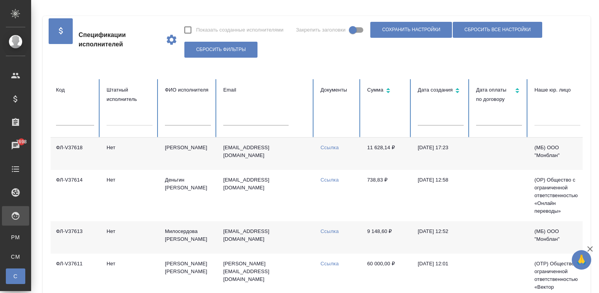
scroll to position [0, 0]
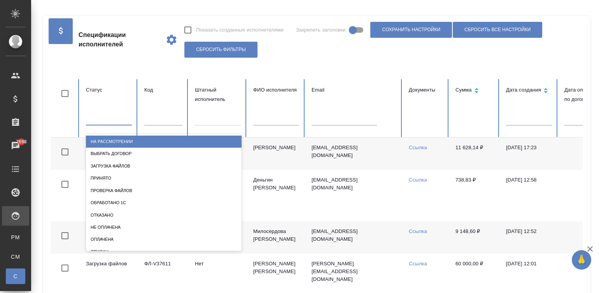
click at [105, 116] on div at bounding box center [109, 117] width 46 height 11
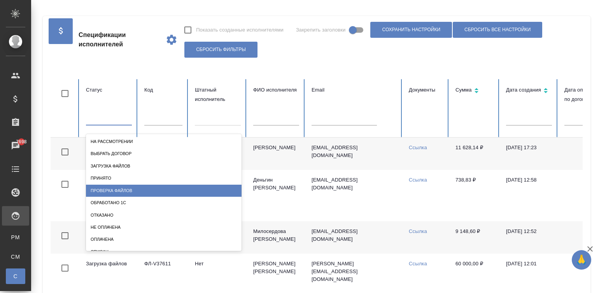
click at [140, 191] on div "Проверка файлов" at bounding box center [164, 190] width 156 height 12
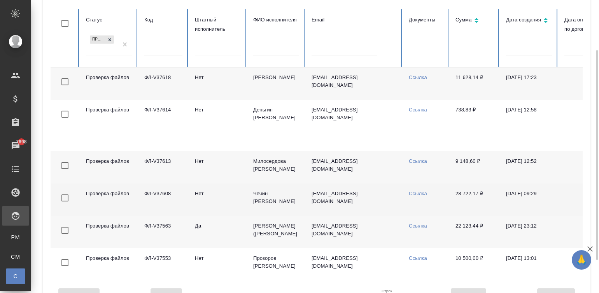
scroll to position [116, 0]
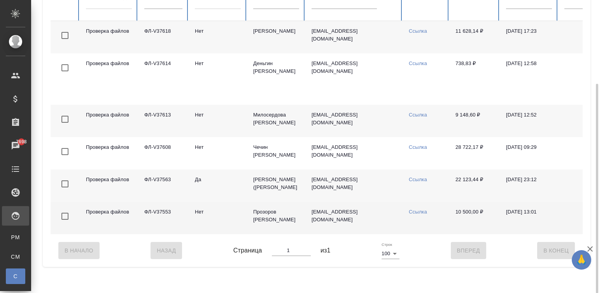
click at [223, 228] on td "Нет" at bounding box center [218, 218] width 58 height 32
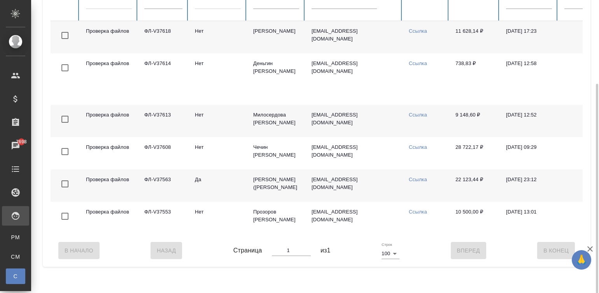
click at [213, 192] on td "Да" at bounding box center [218, 185] width 58 height 32
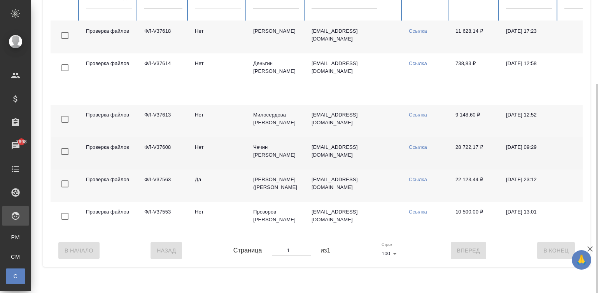
click at [254, 152] on td "Чечин Александр" at bounding box center [276, 153] width 58 height 32
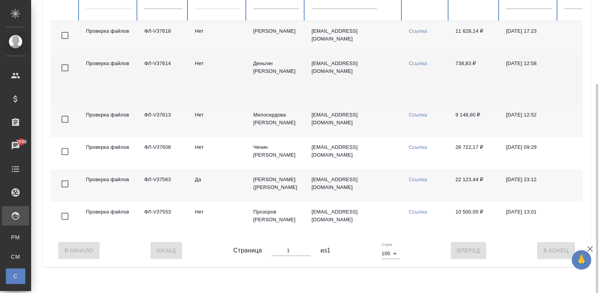
click at [228, 72] on td "Нет" at bounding box center [218, 78] width 58 height 51
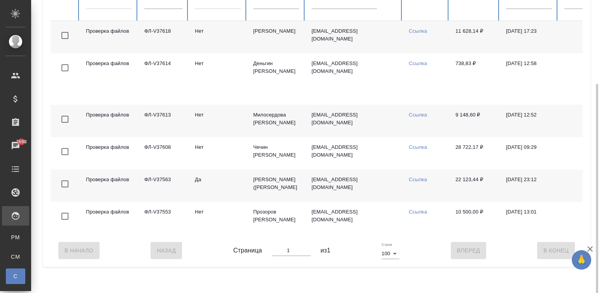
click at [250, 26] on td "Спиридонов Михаил Александрович" at bounding box center [276, 37] width 58 height 32
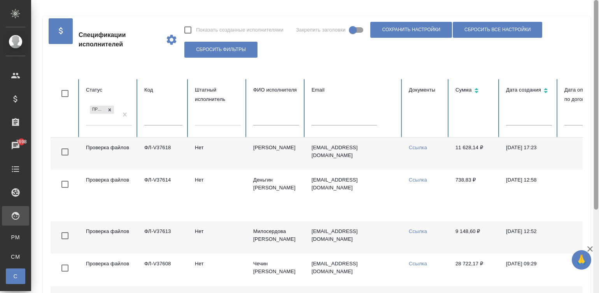
click at [597, 16] on div at bounding box center [597, 146] width 6 height 293
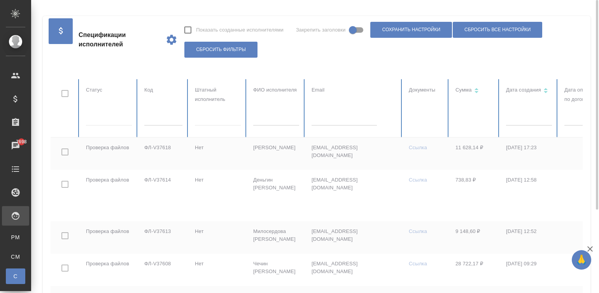
click at [97, 121] on div at bounding box center [468, 214] width 834 height 271
click at [97, 121] on div at bounding box center [109, 117] width 46 height 11
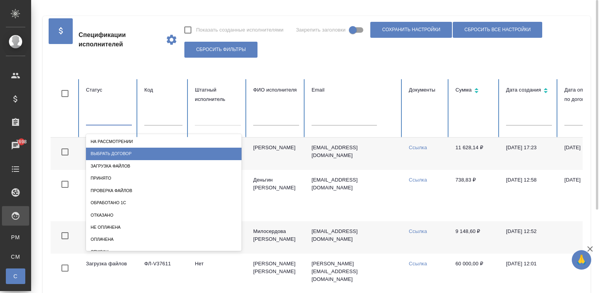
click at [127, 149] on div "Выбрать договор" at bounding box center [164, 154] width 156 height 12
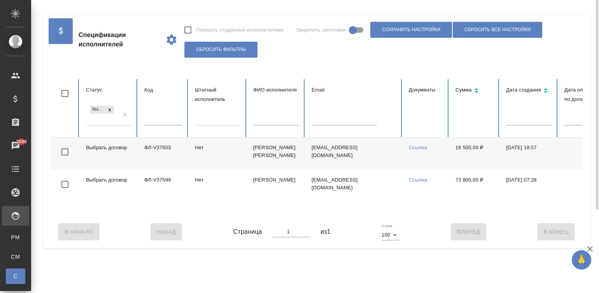
click at [214, 159] on td "Нет" at bounding box center [218, 153] width 58 height 32
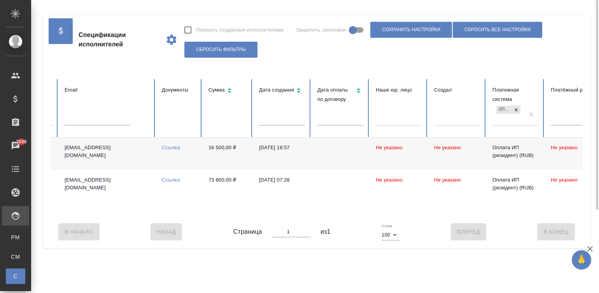
scroll to position [0, 301]
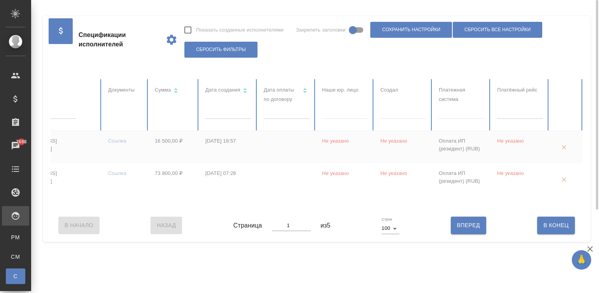
click at [456, 112] on div at bounding box center [462, 110] width 46 height 11
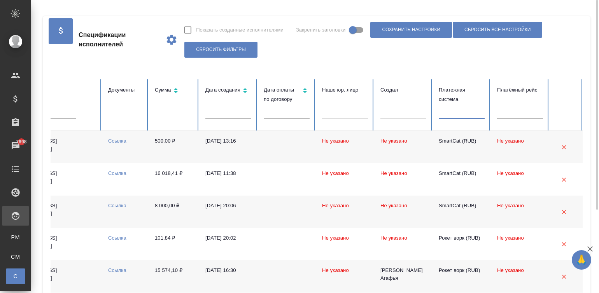
click at [456, 112] on div at bounding box center [462, 110] width 46 height 11
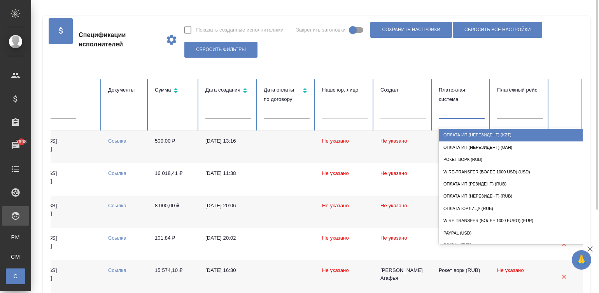
click at [456, 112] on div at bounding box center [462, 110] width 46 height 11
click at [497, 132] on div "Оплата ИП (нерезидент) (KZT)" at bounding box center [517, 135] width 156 height 12
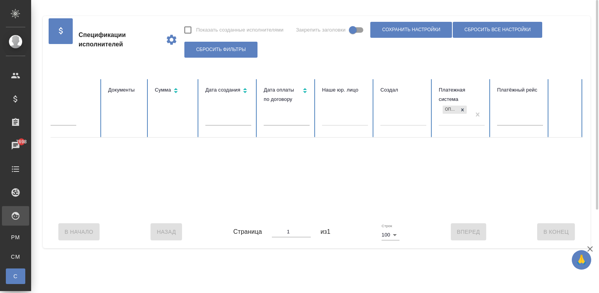
scroll to position [0, 0]
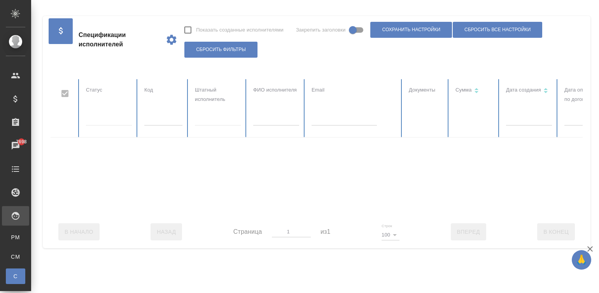
click at [109, 114] on div at bounding box center [468, 147] width 834 height 136
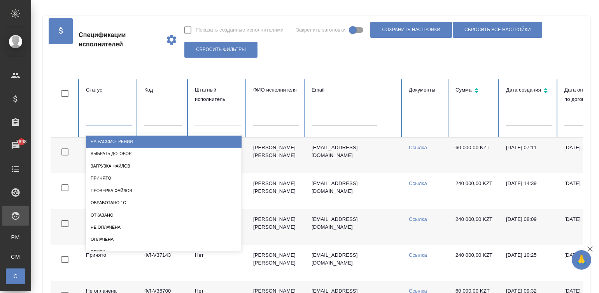
click at [109, 114] on div at bounding box center [109, 117] width 46 height 11
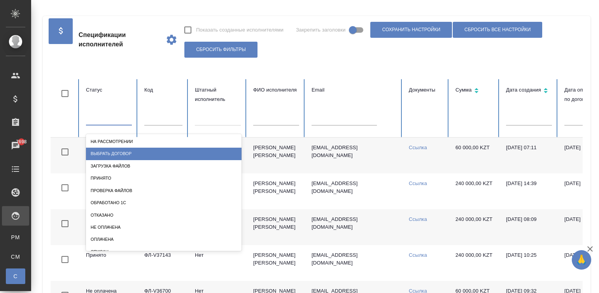
click at [121, 151] on div "Выбрать договор" at bounding box center [164, 154] width 156 height 12
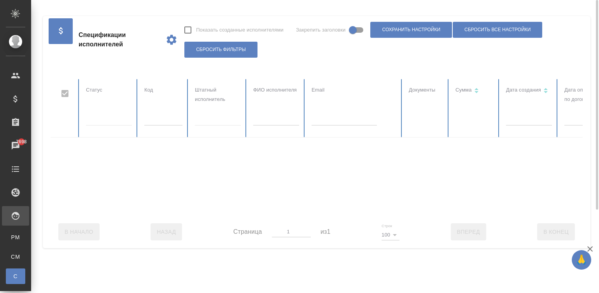
scroll to position [0, 301]
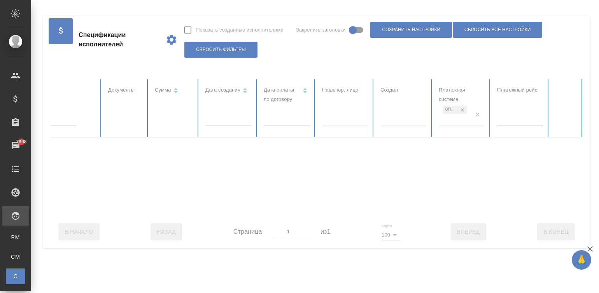
checkbox input "false"
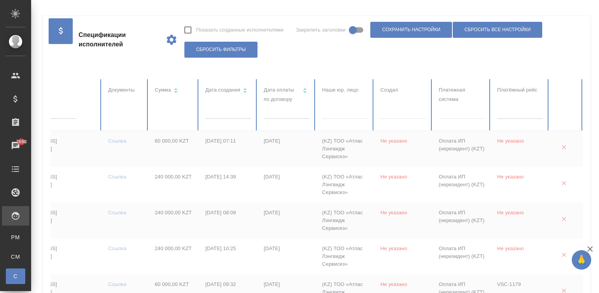
click at [468, 114] on div at bounding box center [462, 110] width 46 height 11
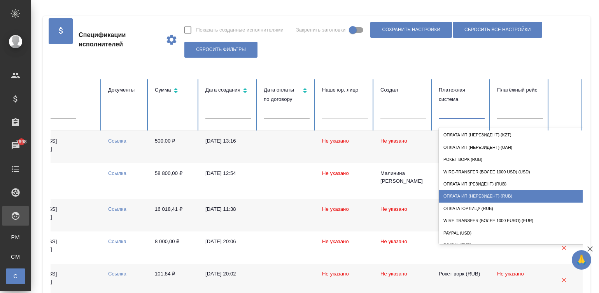
click at [490, 195] on div "Оплата ИП (нерезидент) (RUB)" at bounding box center [517, 196] width 156 height 12
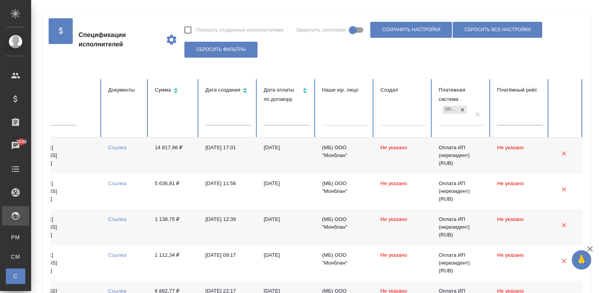
click at [124, 158] on td "Ссылка" at bounding box center [125, 155] width 47 height 36
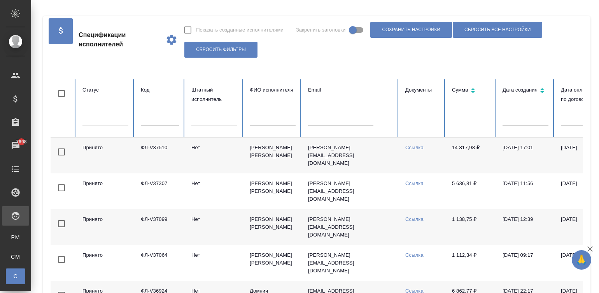
scroll to position [0, 0]
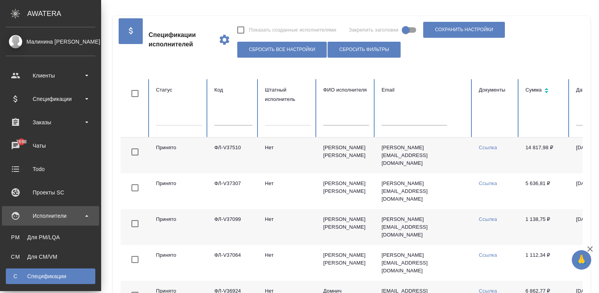
click at [18, 248] on ul "PM Для PM/LQA CM Для CM/VM С Спецификации П Платёжные рейсы" at bounding box center [50, 264] width 101 height 78
click at [10, 261] on link "CM Для CM/VM" at bounding box center [51, 257] width 90 height 16
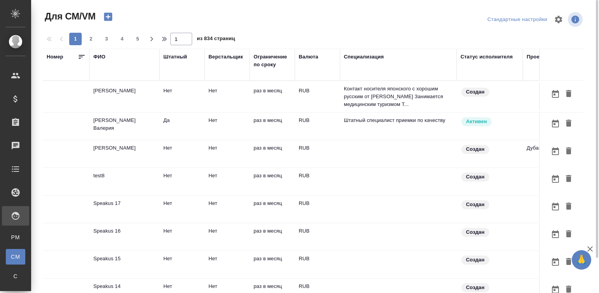
click at [94, 54] on div "ФИО" at bounding box center [99, 57] width 12 height 8
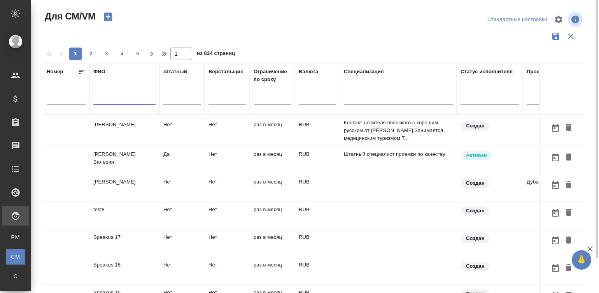
click at [130, 99] on input "text" at bounding box center [124, 100] width 62 height 10
type input "u"
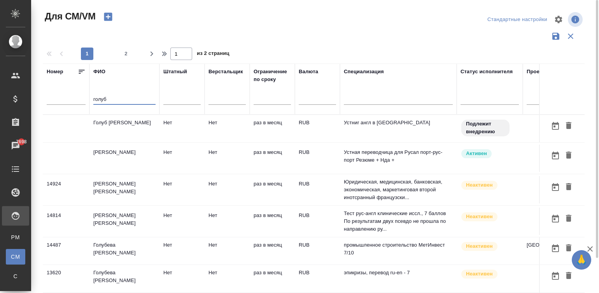
click at [130, 99] on input "голуб" at bounding box center [124, 100] width 62 height 10
type input "голуб"
click at [123, 128] on td "Голуб Александр" at bounding box center [125, 128] width 70 height 27
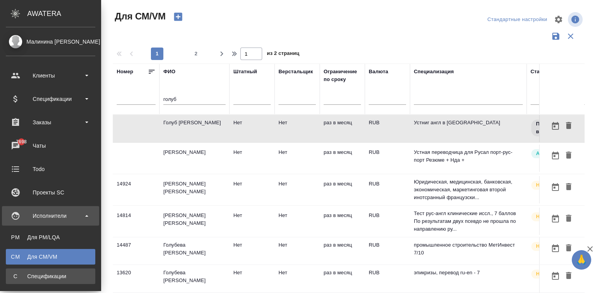
click at [62, 269] on link "С Спецификации" at bounding box center [51, 276] width 90 height 16
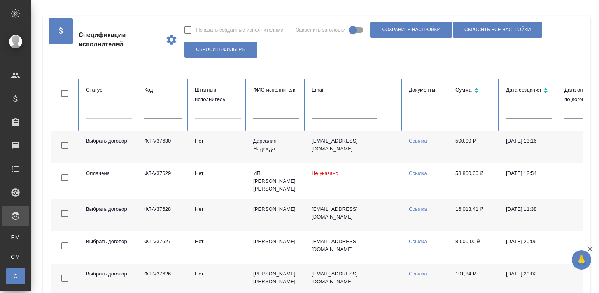
checkbox input "false"
click at [260, 113] on input "text" at bounding box center [276, 113] width 46 height 11
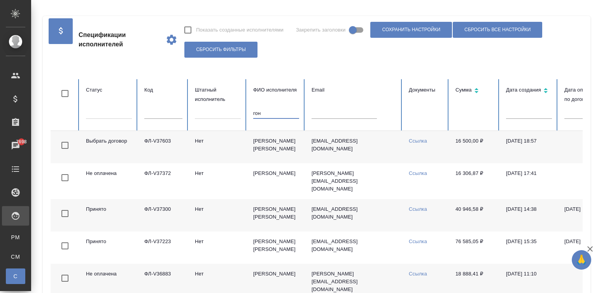
type input "гон"
click at [295, 158] on td "Гончаренко Виктория Юрьевна" at bounding box center [276, 147] width 58 height 32
click at [295, 158] on td "[PERSON_NAME]" at bounding box center [276, 147] width 58 height 32
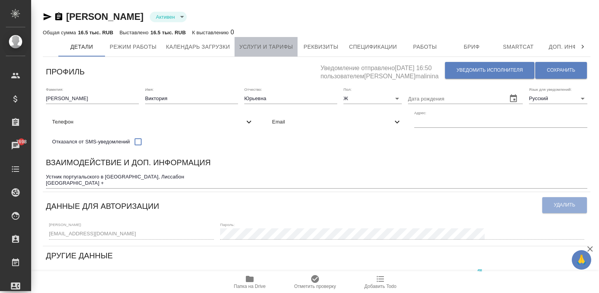
click at [276, 44] on span "Услуги и тарифы" at bounding box center [266, 47] width 54 height 10
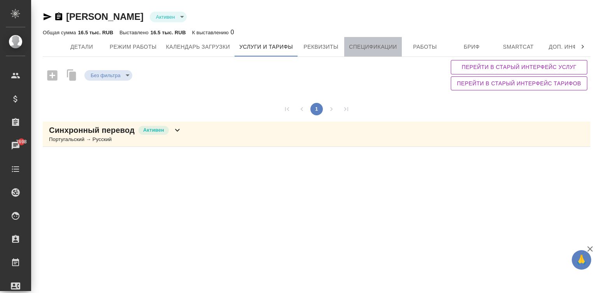
click at [365, 49] on span "Спецификации" at bounding box center [373, 47] width 48 height 10
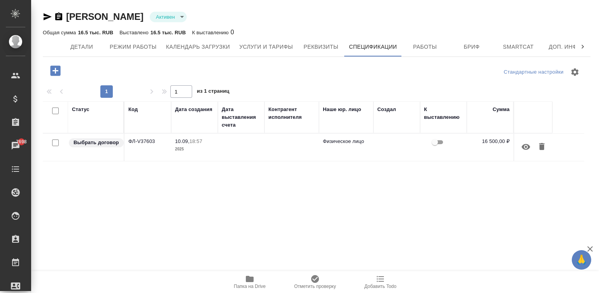
click at [235, 149] on td at bounding box center [241, 146] width 47 height 27
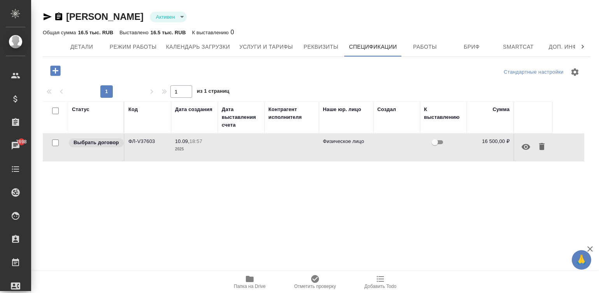
click at [235, 149] on td at bounding box center [241, 146] width 47 height 27
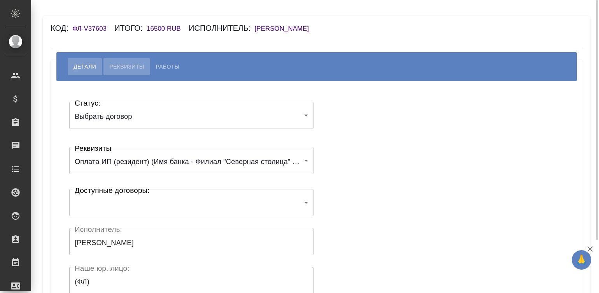
click at [119, 65] on span "Реквизиты" at bounding box center [126, 66] width 35 height 9
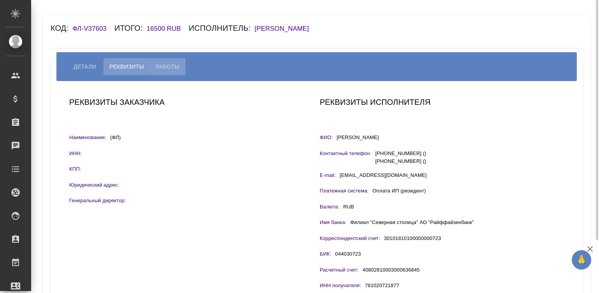
click at [171, 68] on span "Работы" at bounding box center [168, 66] width 24 height 9
select select "10"
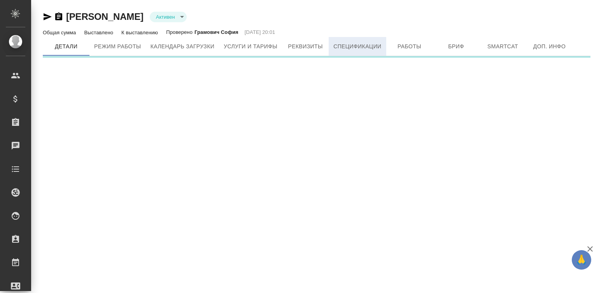
type input "active"
click at [360, 39] on button "Спецификации" at bounding box center [357, 46] width 57 height 19
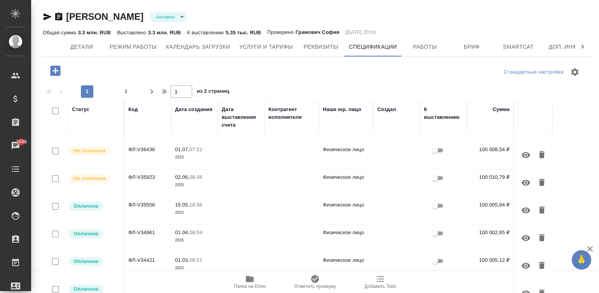
scroll to position [42, 0]
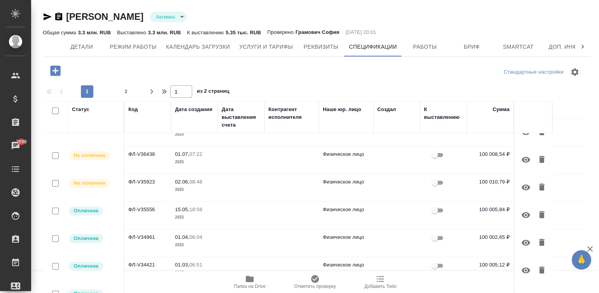
click at [237, 210] on td at bounding box center [241, 215] width 47 height 27
drag, startPoint x: 237, startPoint y: 210, endPoint x: 271, endPoint y: 167, distance: 54.8
click at [237, 210] on td at bounding box center [241, 215] width 47 height 27
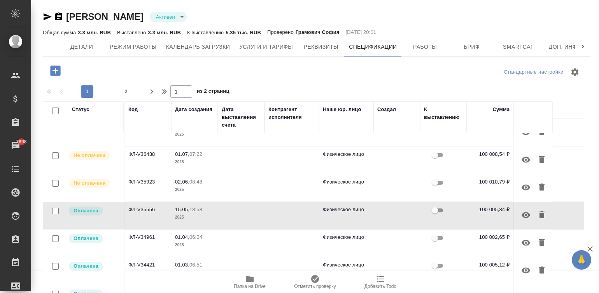
click at [244, 188] on td at bounding box center [241, 187] width 47 height 27
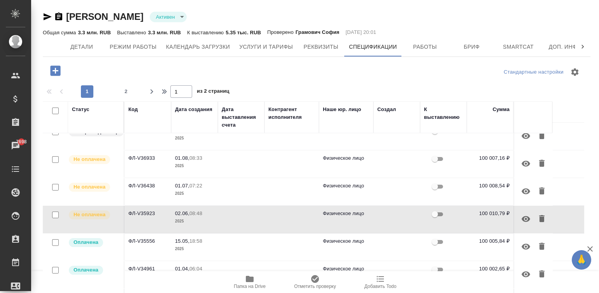
scroll to position [0, 0]
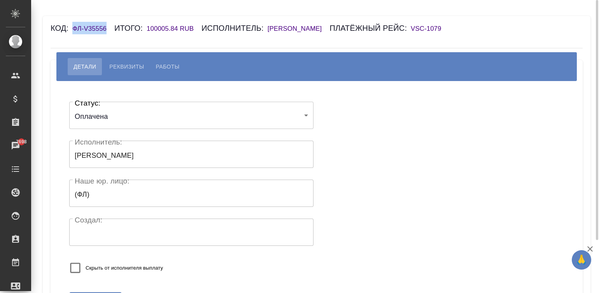
drag, startPoint x: 107, startPoint y: 26, endPoint x: 71, endPoint y: 24, distance: 36.2
click at [71, 24] on div "Код: ФЛ-V35556 Итого: 100005.84 RUB Исполнитель: [PERSON_NAME] [PERSON_NAME] ре…" at bounding box center [273, 28] width 444 height 12
copy h6 "ФЛ-V35556"
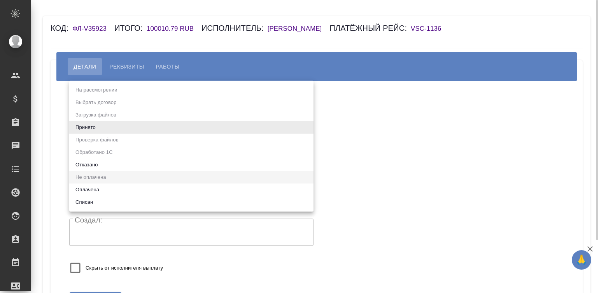
click at [112, 126] on body "🙏 .cls-1 fill:#fff; AWATERA [PERSON_NAME][PERSON_NAME] Спецификации Заказы Чаты…" at bounding box center [299, 146] width 599 height 293
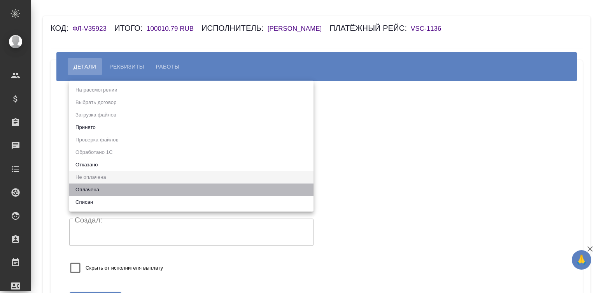
click at [129, 189] on li "Оплачена" at bounding box center [191, 189] width 244 height 12
type input "payed"
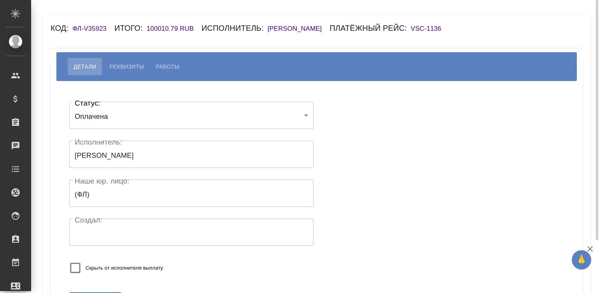
click at [393, 138] on div "Статус: Оплачена payed Статус: Исполнитель: [PERSON_NAME] [PERSON_NAME] Исполни…" at bounding box center [316, 190] width 501 height 194
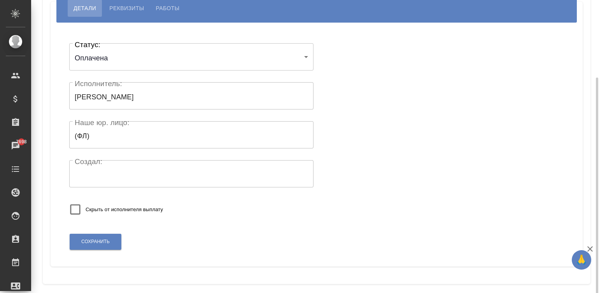
scroll to position [76, 0]
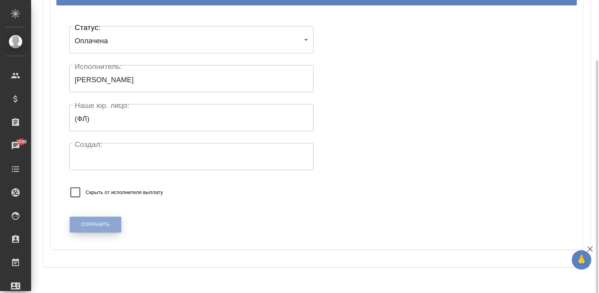
click at [91, 228] on span "Сохранить" at bounding box center [95, 224] width 28 height 7
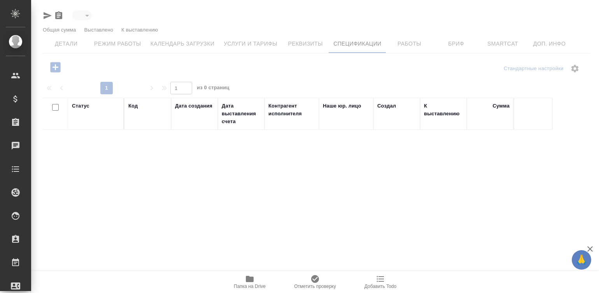
type input "active"
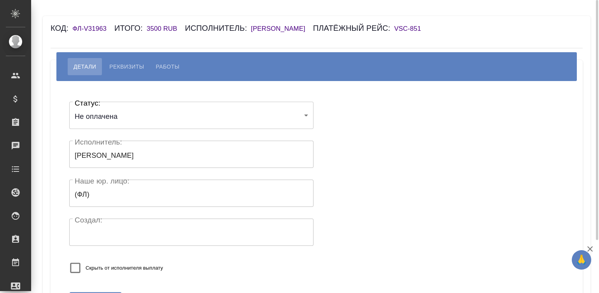
click at [135, 120] on body "🙏 .cls-1 fill:#fff; AWATERA [PERSON_NAME][PERSON_NAME] Спецификации Заказы Чаты…" at bounding box center [299, 146] width 599 height 293
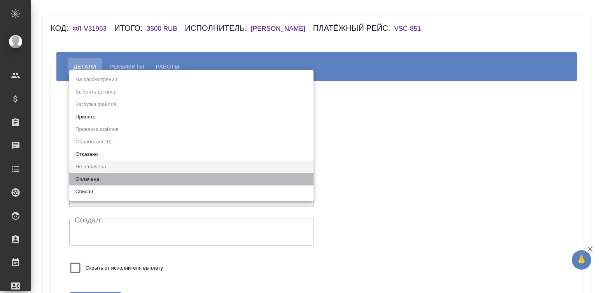
click at [84, 177] on li "Оплачена" at bounding box center [191, 179] width 244 height 12
type input "payed"
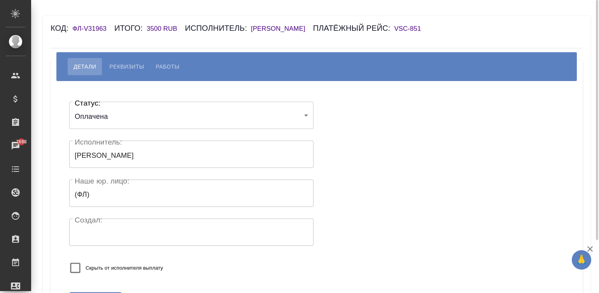
click at [197, 261] on div "Скрыть от исполнителя выплату" at bounding box center [166, 267] width 195 height 21
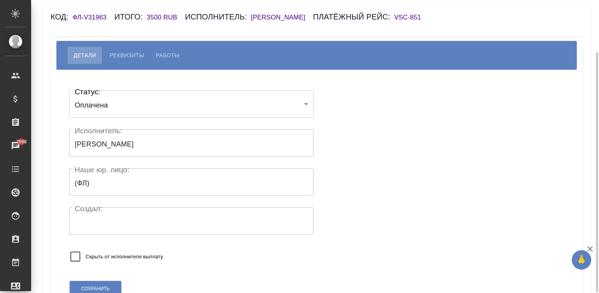
scroll to position [65, 0]
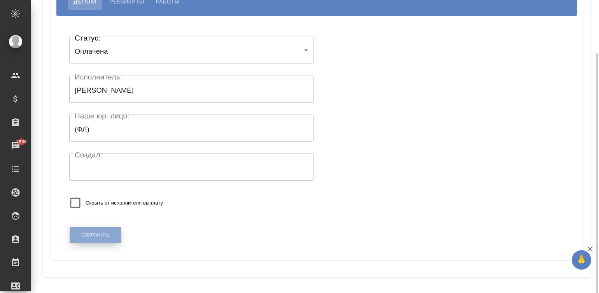
click at [104, 234] on span "Сохранить" at bounding box center [95, 235] width 28 height 7
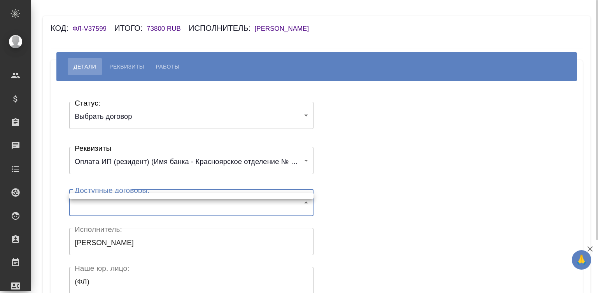
click at [152, 208] on body "🙏 .cls-1 fill:#fff; AWATERA [PERSON_NAME]malinina Клиенты Спецификации Заказы Ч…" at bounding box center [299, 146] width 599 height 293
click at [352, 153] on div at bounding box center [299, 146] width 599 height 293
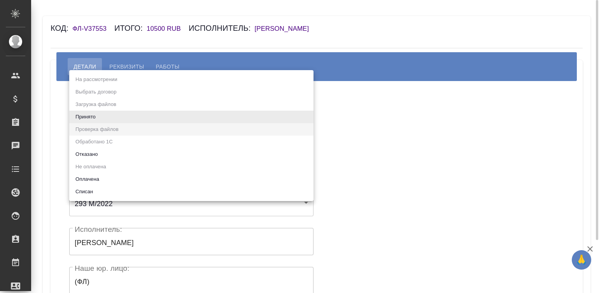
click at [144, 114] on body "🙏 .cls-1 fill:#fff; AWATERA [PERSON_NAME]malinina Клиенты Спецификации Заказы Ч…" at bounding box center [299, 146] width 599 height 293
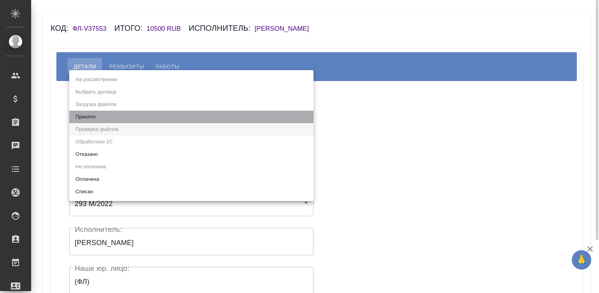
click at [144, 114] on li "Принято" at bounding box center [191, 117] width 244 height 12
type input "accepted"
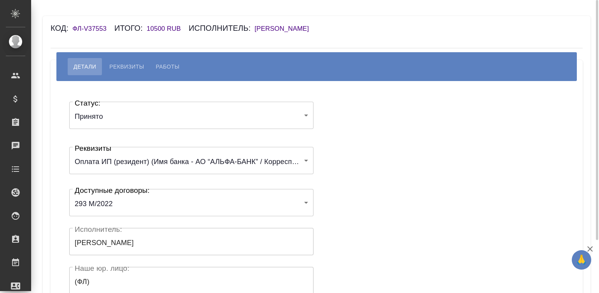
click at [354, 144] on div "Статус: Принято accepted Статус: Реквизиты Оплата ИП (резидент) (Имя банка - АО…" at bounding box center [316, 233] width 501 height 281
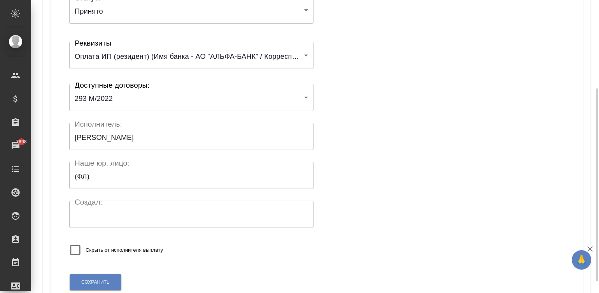
scroll to position [152, 0]
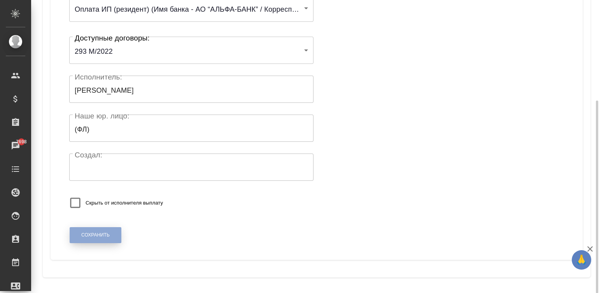
click at [79, 236] on button "Сохранить" at bounding box center [96, 235] width 52 height 16
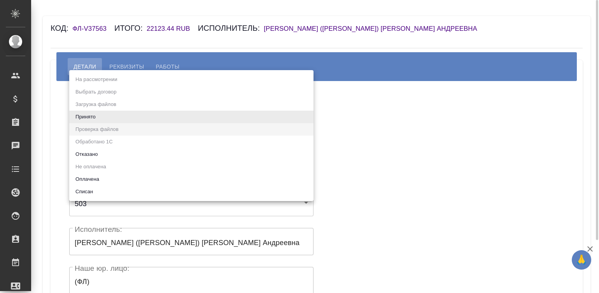
click at [133, 121] on body "🙏 .cls-1 fill:#fff; AWATERA [PERSON_NAME]malinina Клиенты Спецификации Заказы Ч…" at bounding box center [299, 146] width 599 height 293
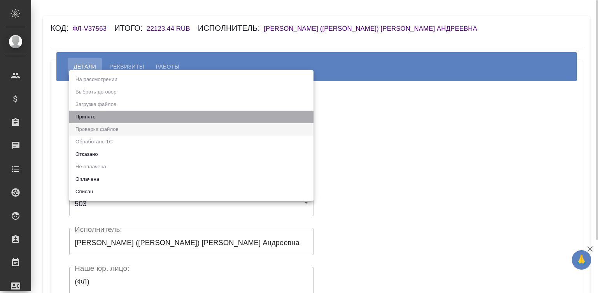
click at [133, 121] on li "Принято" at bounding box center [191, 117] width 244 height 12
type input "accepted"
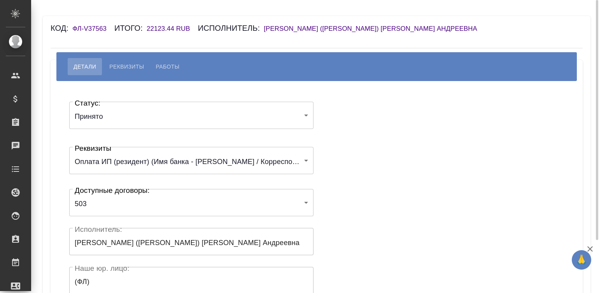
click at [343, 140] on div "Статус: Принято accepted Статус: Реквизиты Оплата ИП (резидент) (Имя банка - ПА…" at bounding box center [316, 233] width 501 height 281
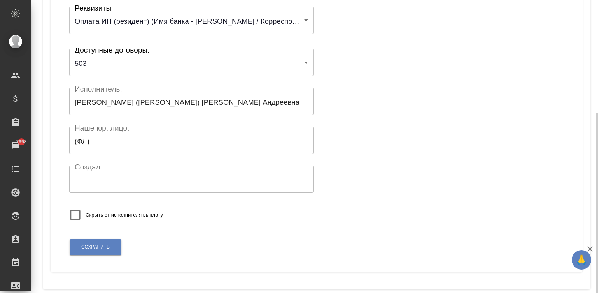
scroll to position [152, 0]
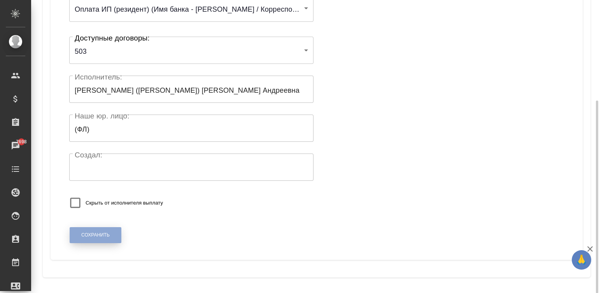
click at [84, 230] on button "Сохранить" at bounding box center [96, 235] width 52 height 16
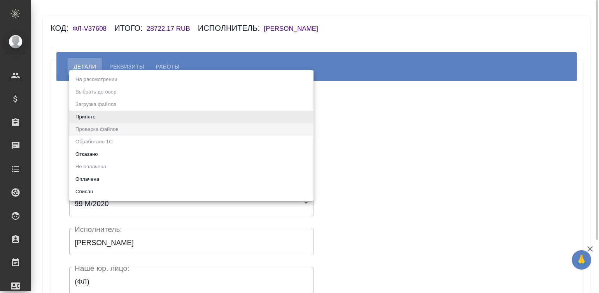
click at [125, 120] on body "🙏 .cls-1 fill:#fff; AWATERA Малинина Мария m.malinina Клиенты Спецификации Зака…" at bounding box center [299, 146] width 599 height 293
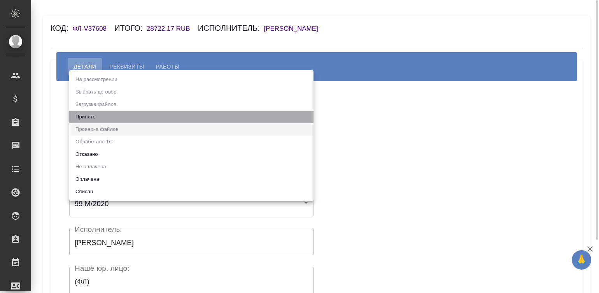
click at [125, 120] on li "Принято" at bounding box center [191, 117] width 244 height 12
type input "accepted"
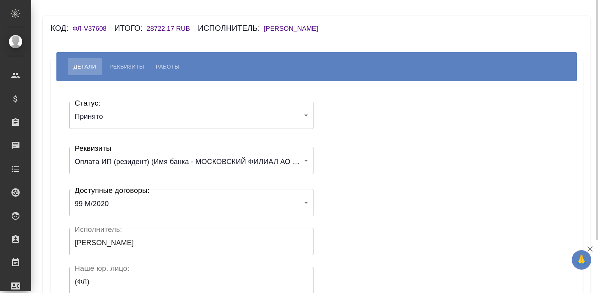
click at [327, 140] on div "Статус: Принято accepted Статус: Реквизиты Оплата ИП (резидент) (Имя банка - МО…" at bounding box center [316, 233] width 501 height 281
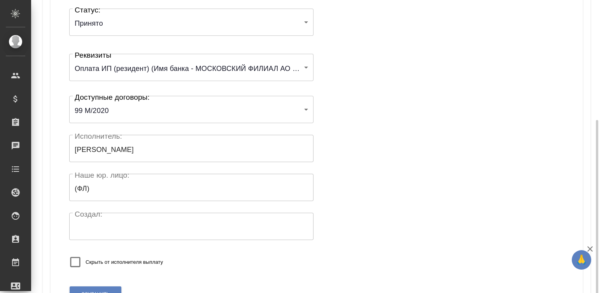
scroll to position [140, 0]
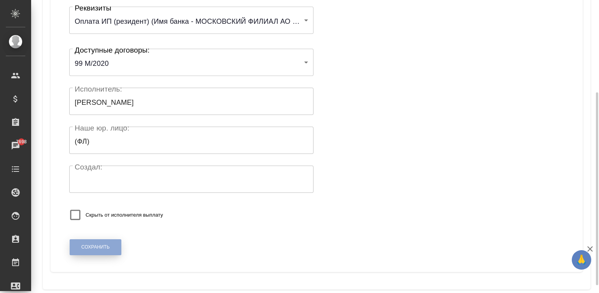
click at [91, 249] on span "Сохранить" at bounding box center [95, 247] width 28 height 7
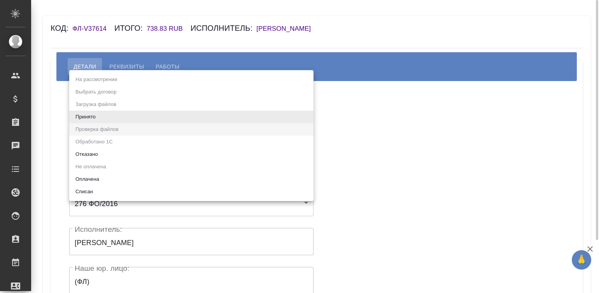
click at [121, 123] on body "🙏 .cls-1 fill:#fff; AWATERA Малинина Мария m.malinina Клиенты Спецификации Зака…" at bounding box center [299, 146] width 599 height 293
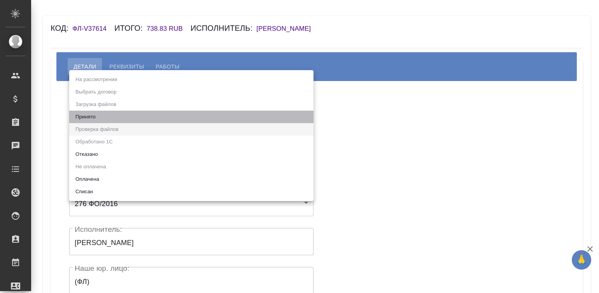
click at [86, 113] on li "Принято" at bounding box center [191, 117] width 244 height 12
type input "accepted"
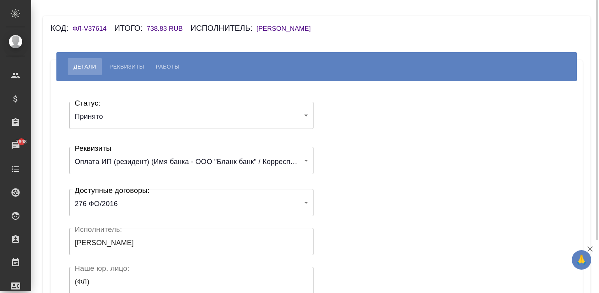
click at [354, 135] on div "Статус: Принято accepted Статус: Реквизиты Оплата ИП (резидент) (Имя банка - ОО…" at bounding box center [316, 233] width 501 height 281
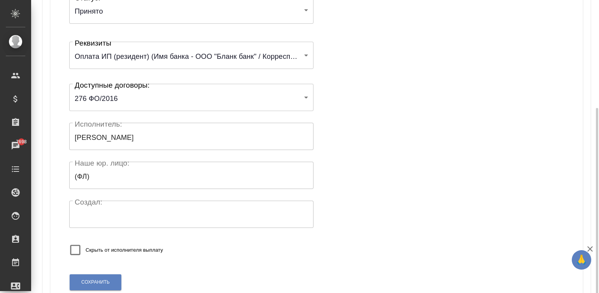
scroll to position [152, 0]
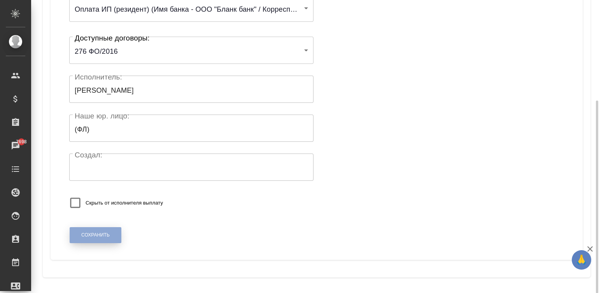
click at [86, 234] on span "Сохранить" at bounding box center [95, 235] width 28 height 7
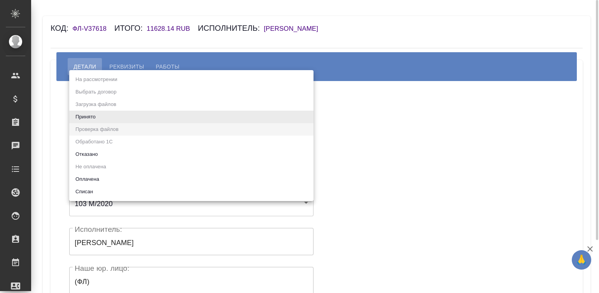
click at [102, 123] on body "🙏 .cls-1 fill:#fff; AWATERA [PERSON_NAME][PERSON_NAME] Спецификации Заказы Чаты…" at bounding box center [299, 146] width 599 height 293
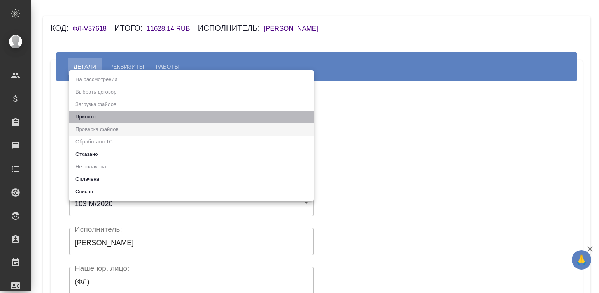
click at [93, 112] on li "Принято" at bounding box center [191, 117] width 244 height 12
type input "accepted"
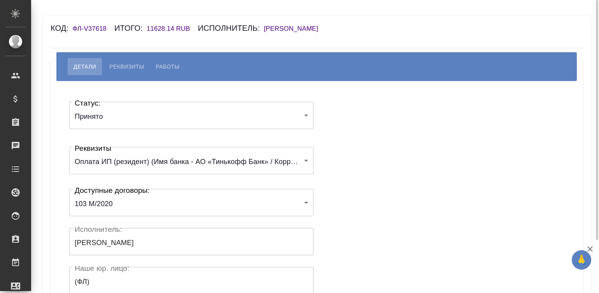
click at [353, 138] on div "Статус: Принято accepted Статус: Реквизиты Оплата ИП (резидент) (Имя банка - АО…" at bounding box center [316, 233] width 501 height 281
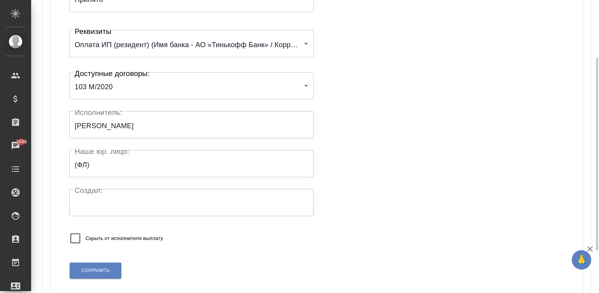
scroll to position [151, 0]
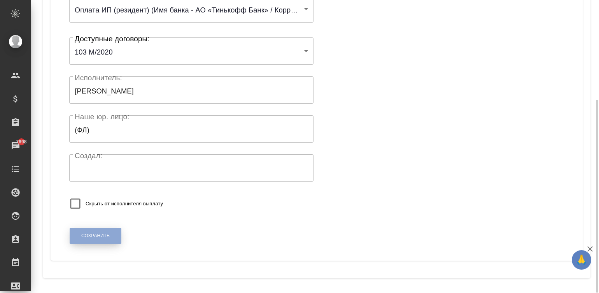
click at [79, 235] on button "Сохранить" at bounding box center [96, 236] width 52 height 16
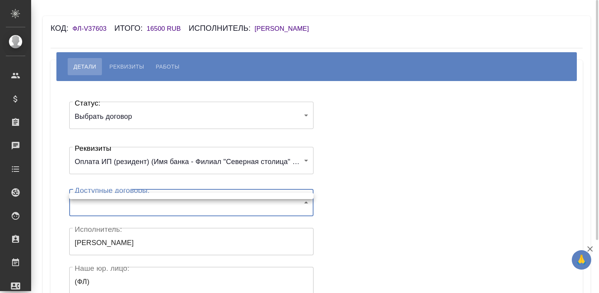
click at [191, 202] on body "🙏 .cls-1 fill:#fff; AWATERA Малинина Мария m.malinina Клиенты Спецификации Зака…" at bounding box center [299, 146] width 599 height 293
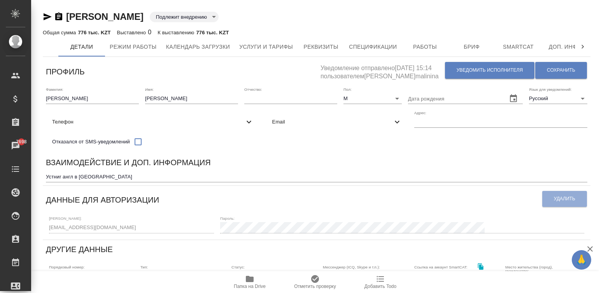
scroll to position [10, 0]
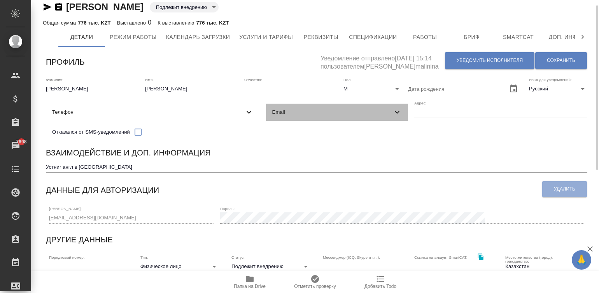
click at [272, 116] on span "Email" at bounding box center [332, 112] width 121 height 8
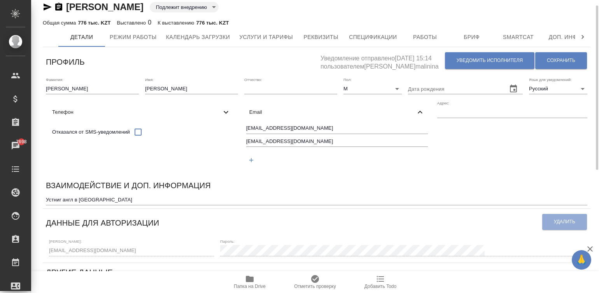
click at [243, 145] on div "[EMAIL_ADDRESS][DOMAIN_NAME] [EMAIL_ADDRESS][DOMAIN_NAME]" at bounding box center [337, 145] width 188 height 49
click at [246, 133] on input "[EMAIL_ADDRESS][DOMAIN_NAME]" at bounding box center [337, 129] width 182 height 10
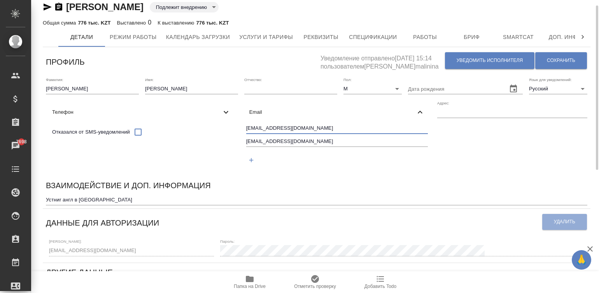
click at [246, 133] on input "[EMAIL_ADDRESS][DOMAIN_NAME]" at bounding box center [337, 129] width 182 height 10
click at [246, 147] on input "alexgolub4@gmail.com" at bounding box center [337, 142] width 182 height 10
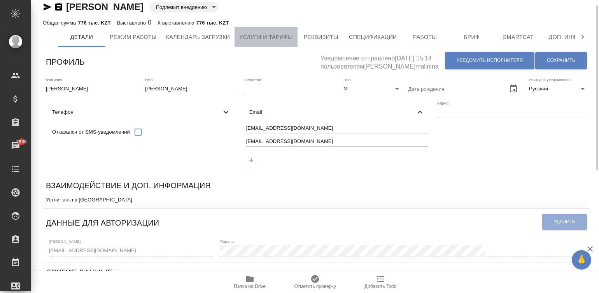
click at [255, 40] on span "Услуги и тарифы" at bounding box center [266, 37] width 54 height 10
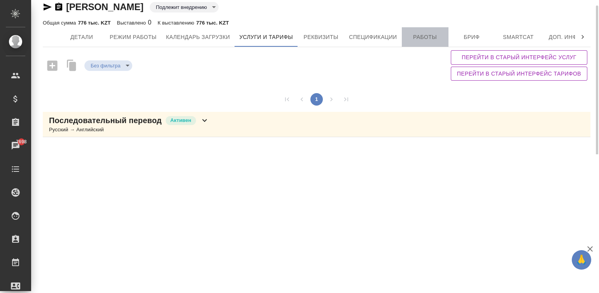
click at [420, 37] on span "Работы" at bounding box center [425, 37] width 37 height 10
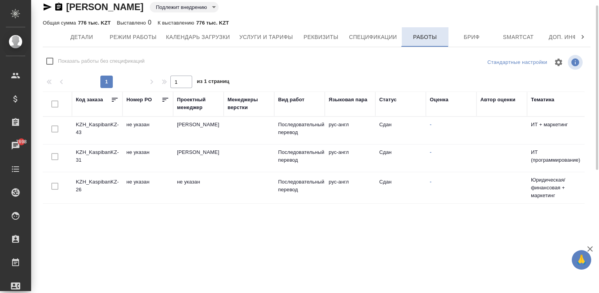
checkbox input "false"
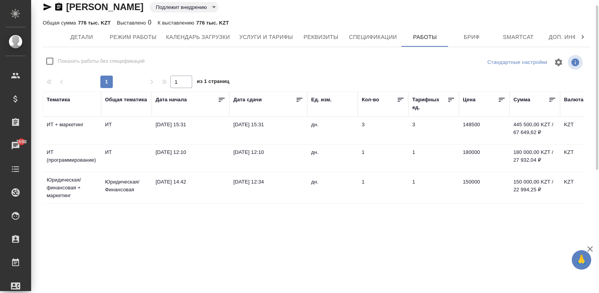
scroll to position [0, 516]
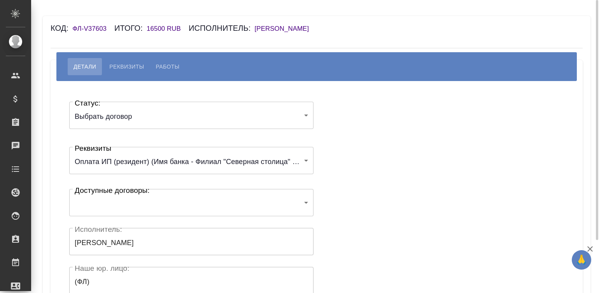
click at [305, 30] on h6 "[PERSON_NAME]" at bounding box center [286, 28] width 62 height 7
